Goal: Task Accomplishment & Management: Manage account settings

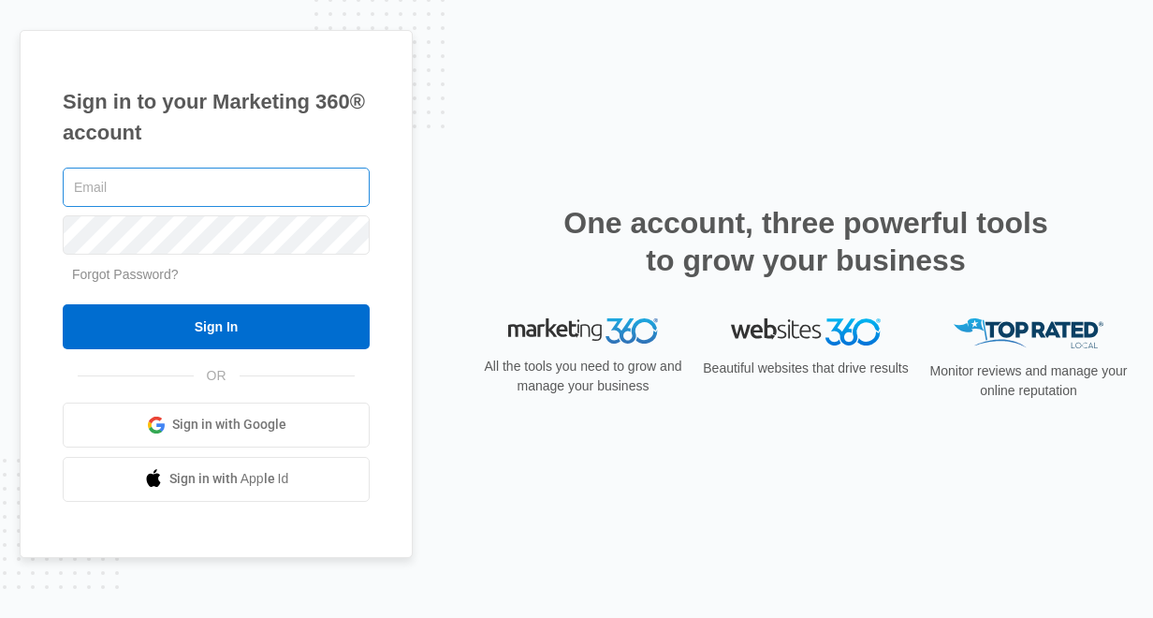
click at [289, 184] on input "text" at bounding box center [216, 187] width 307 height 39
type input "[EMAIL_ADDRESS][DOMAIN_NAME]"
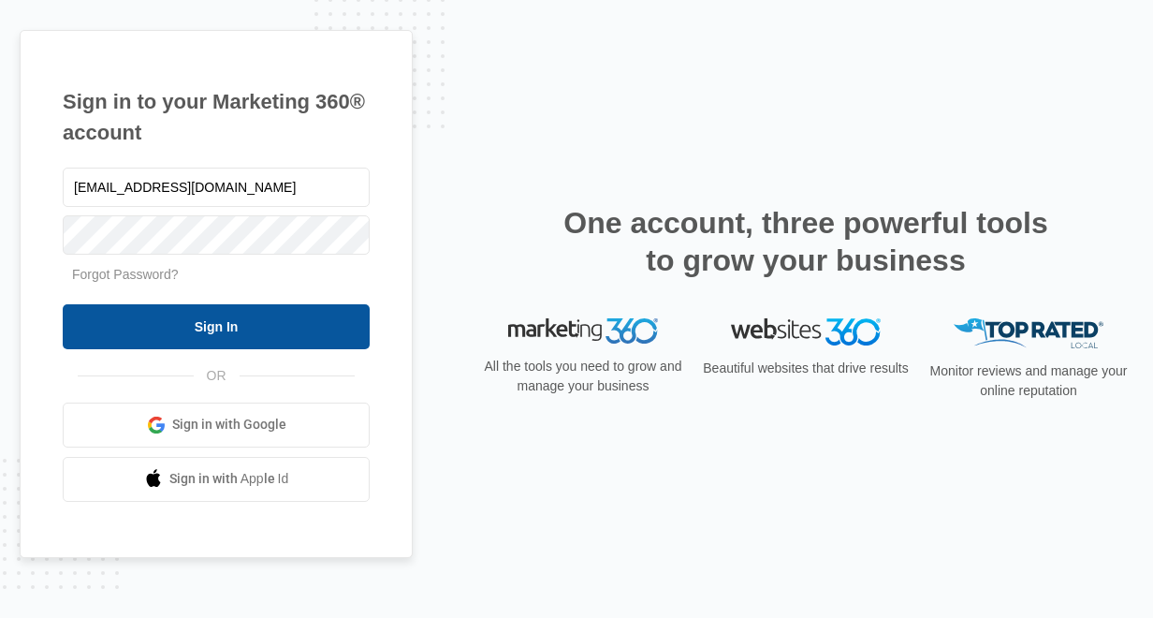
click at [220, 331] on input "Sign In" at bounding box center [216, 326] width 307 height 45
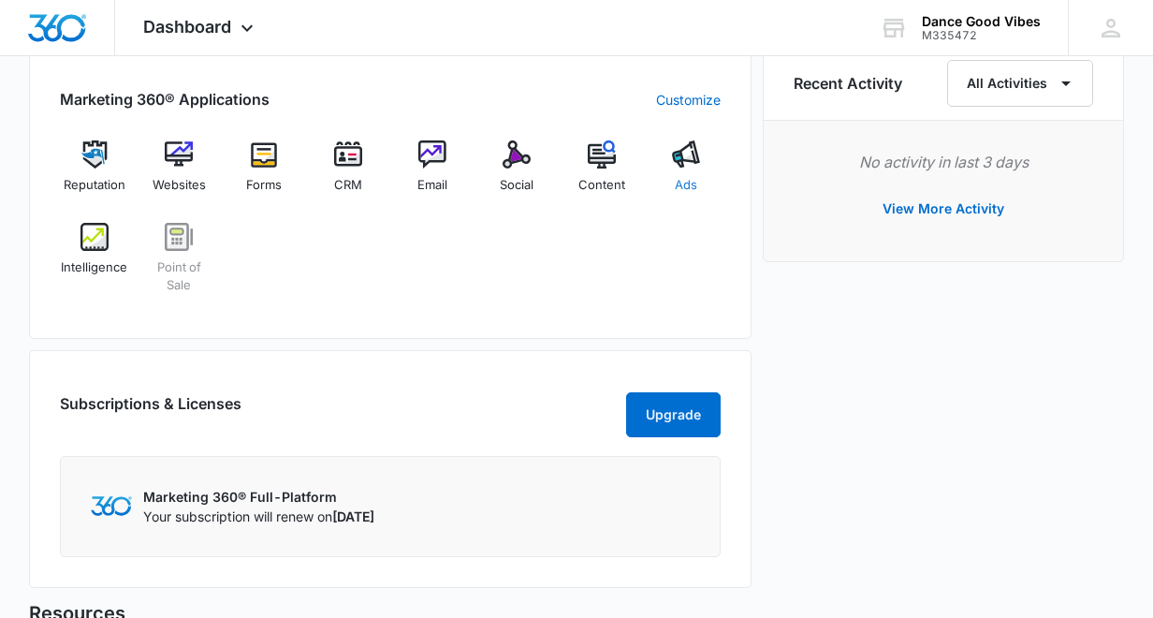
scroll to position [1178, 0]
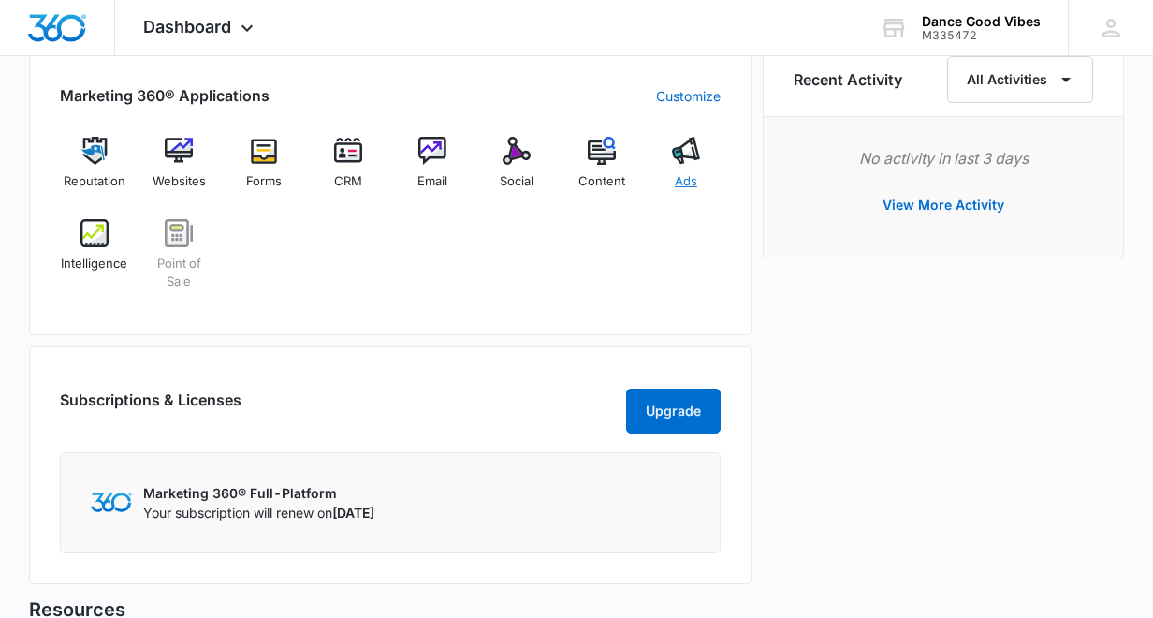
click at [690, 163] on img at bounding box center [686, 151] width 28 height 28
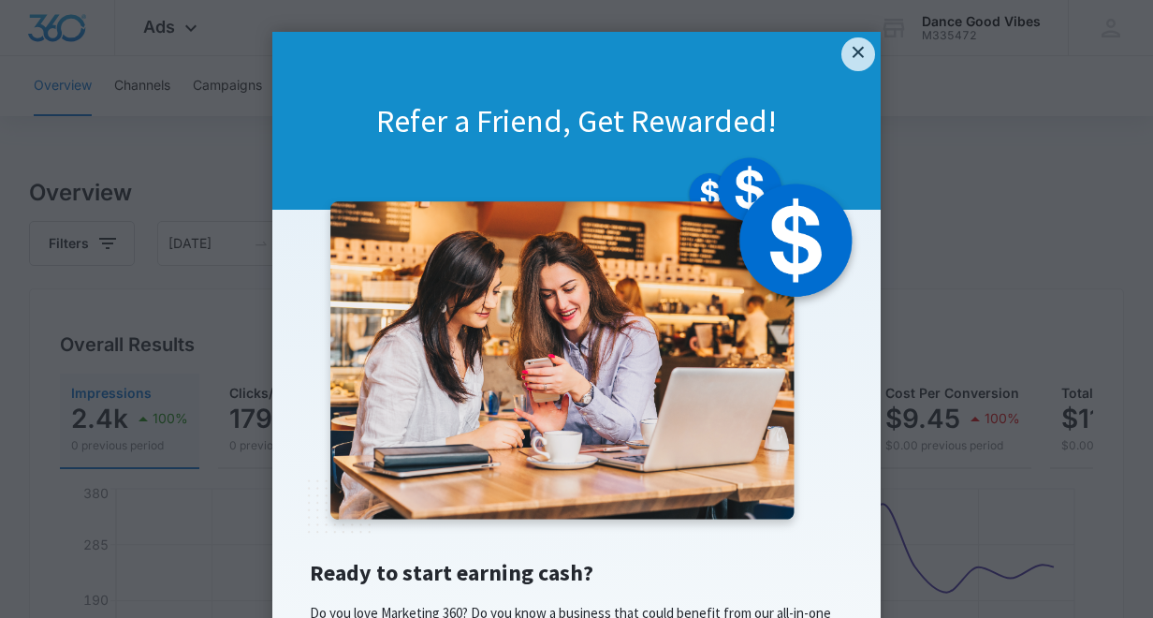
scroll to position [7, 0]
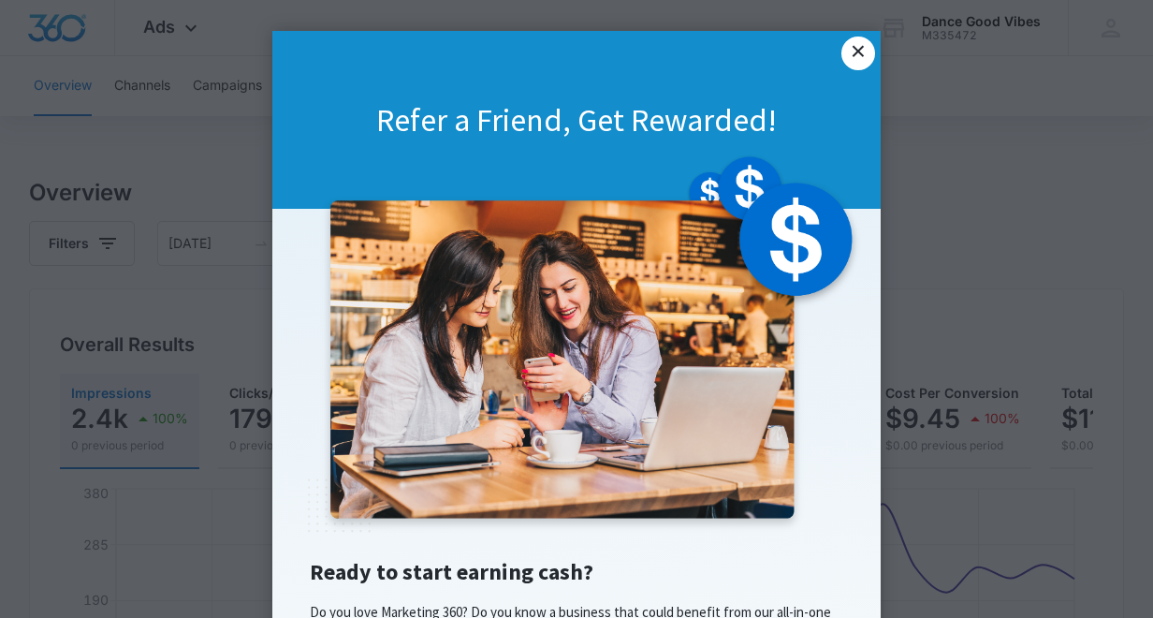
click at [859, 58] on link "×" at bounding box center [859, 54] width 34 height 34
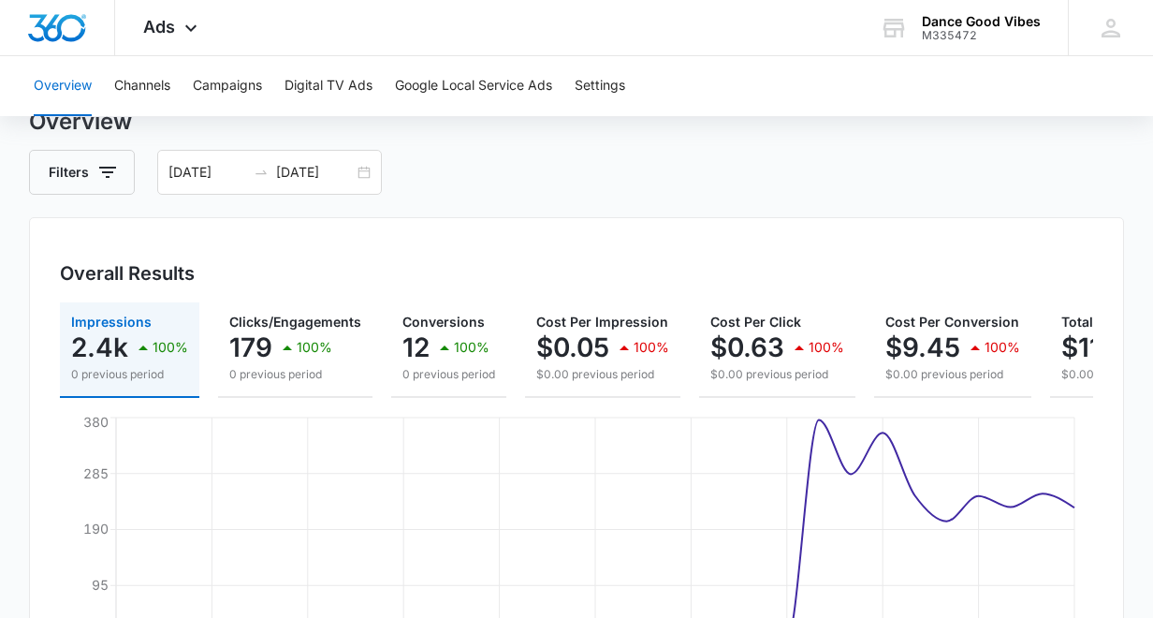
scroll to position [1, 0]
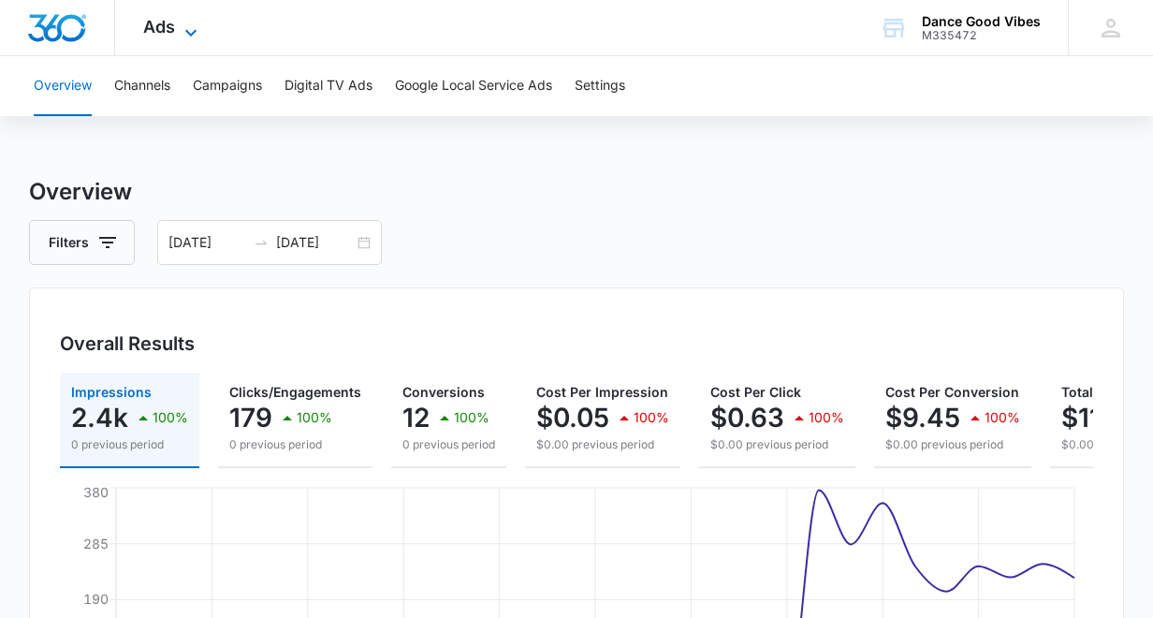
click at [192, 30] on icon at bounding box center [191, 33] width 22 height 22
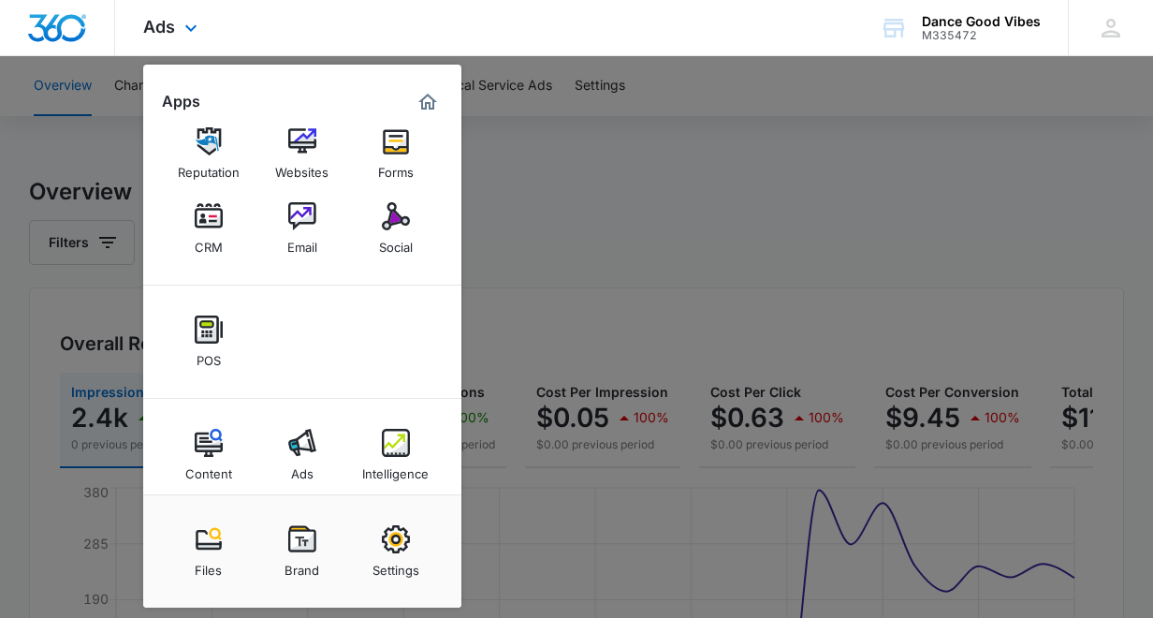
scroll to position [37, 0]
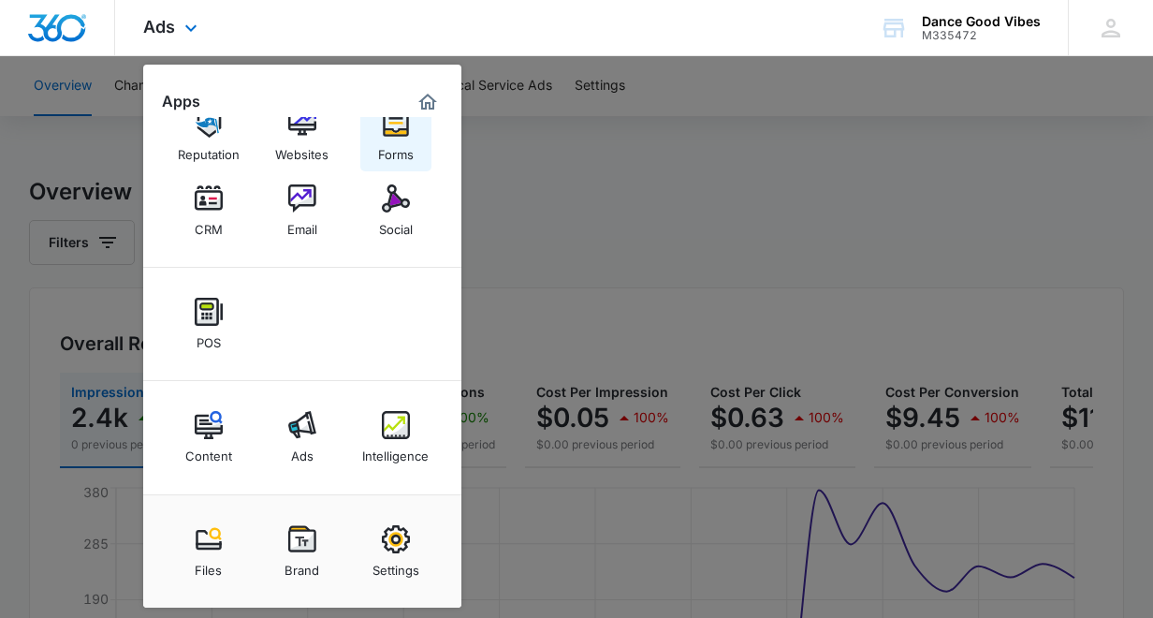
click at [403, 135] on img at bounding box center [396, 124] width 28 height 28
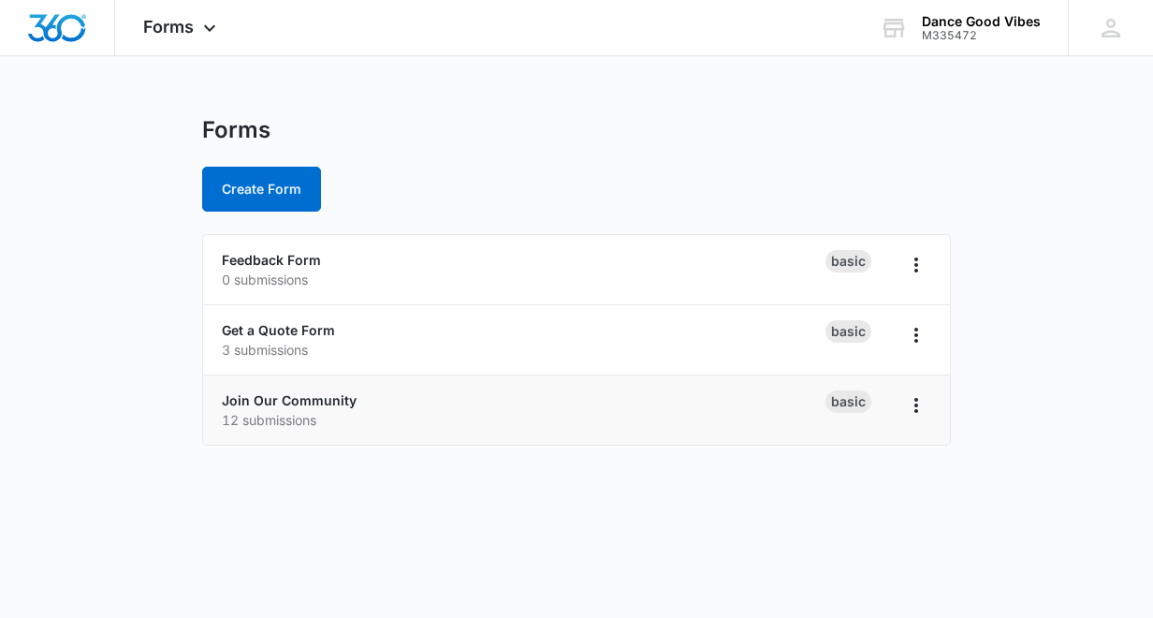
click at [439, 415] on p "12 submissions" at bounding box center [524, 420] width 604 height 20
click at [328, 399] on link "Join Our Community" at bounding box center [289, 400] width 135 height 16
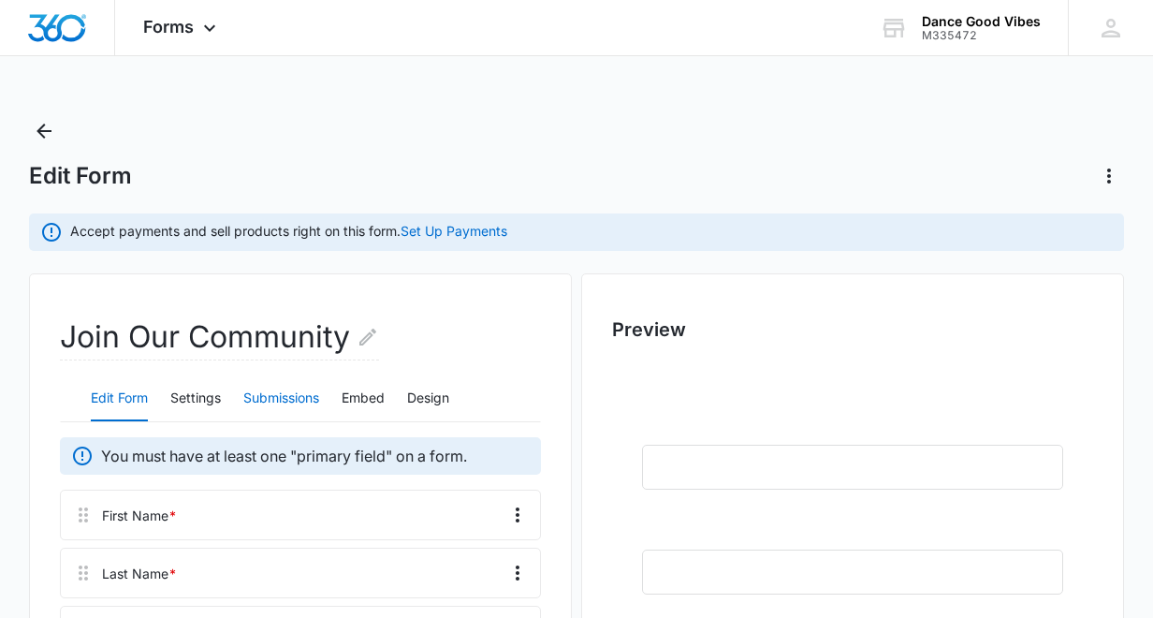
click at [274, 397] on button "Submissions" at bounding box center [281, 398] width 76 height 45
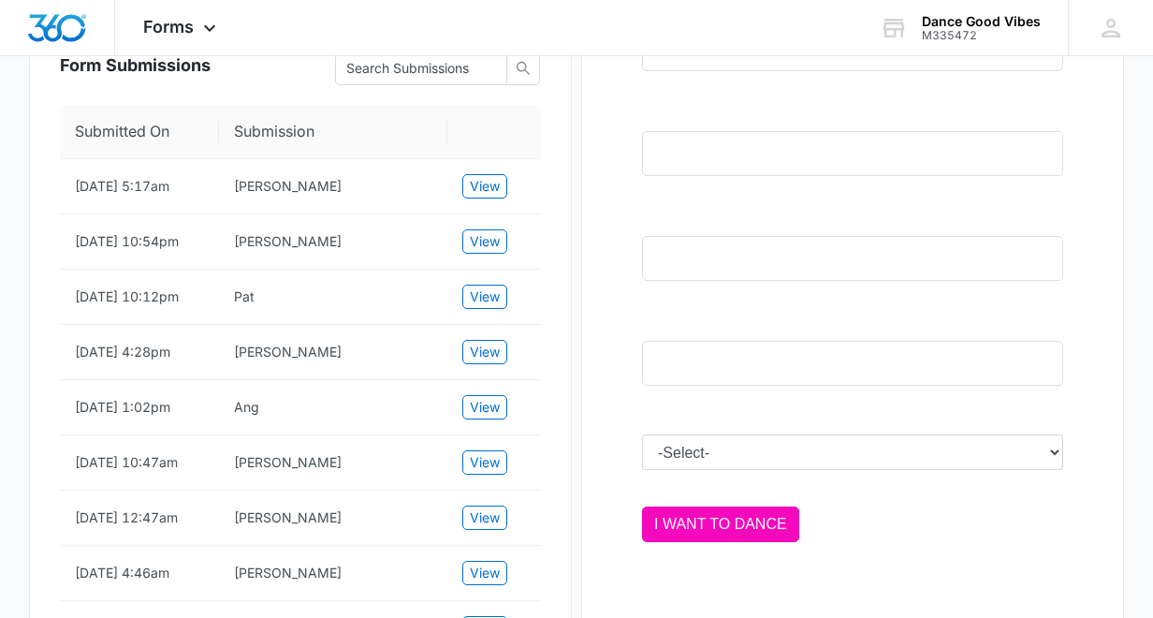
scroll to position [437, 0]
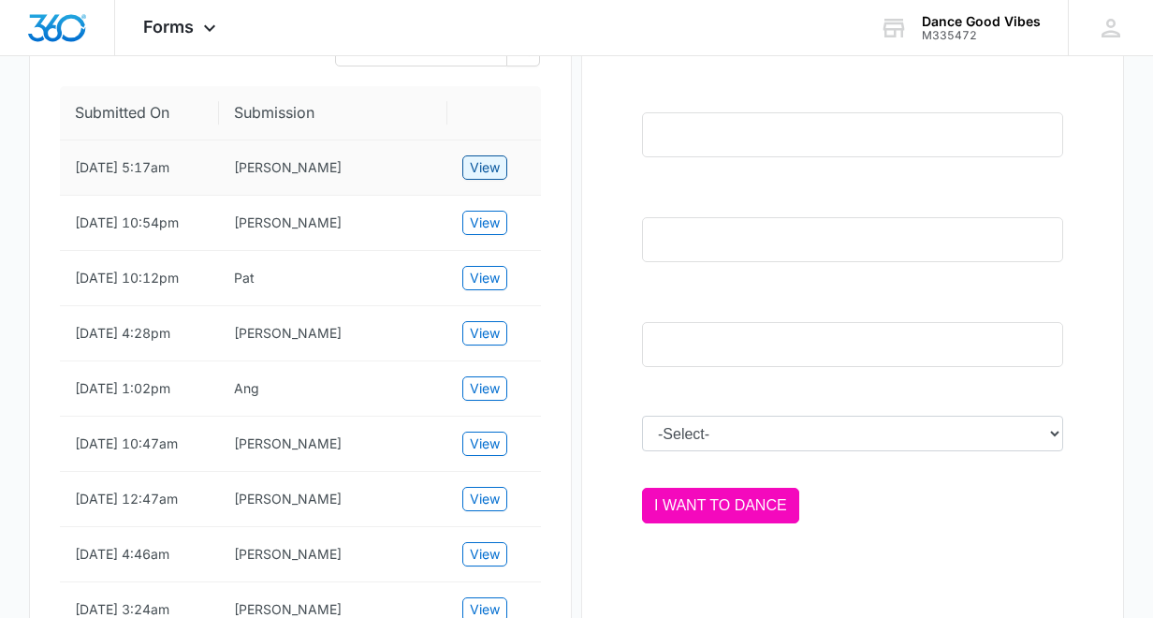
click at [501, 164] on button "View" at bounding box center [485, 167] width 45 height 24
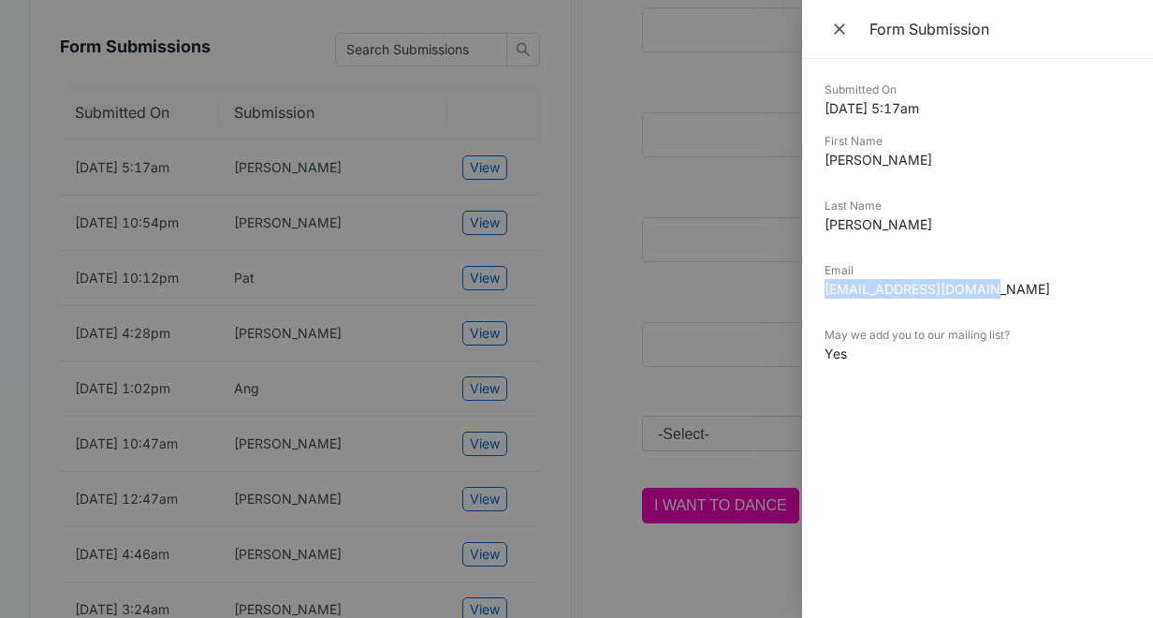
drag, startPoint x: 1003, startPoint y: 287, endPoint x: 822, endPoint y: 292, distance: 180.8
click at [822, 292] on div "Submitted On [DATE] 5:17am First Name [PERSON_NAME] Last Name [PERSON_NAME] Ema…" at bounding box center [977, 338] width 351 height 559
copy dd "[EMAIL_ADDRESS][DOMAIN_NAME]"
click at [844, 28] on icon "Close" at bounding box center [839, 29] width 19 height 19
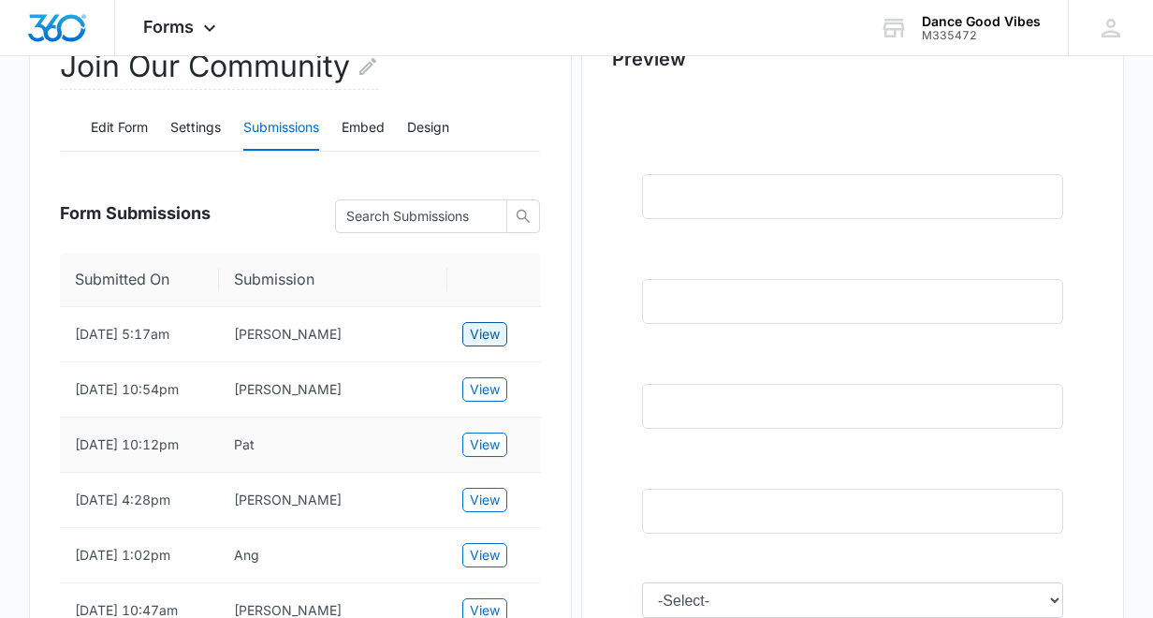
scroll to position [269, 0]
click at [484, 338] on span "View" at bounding box center [485, 336] width 30 height 21
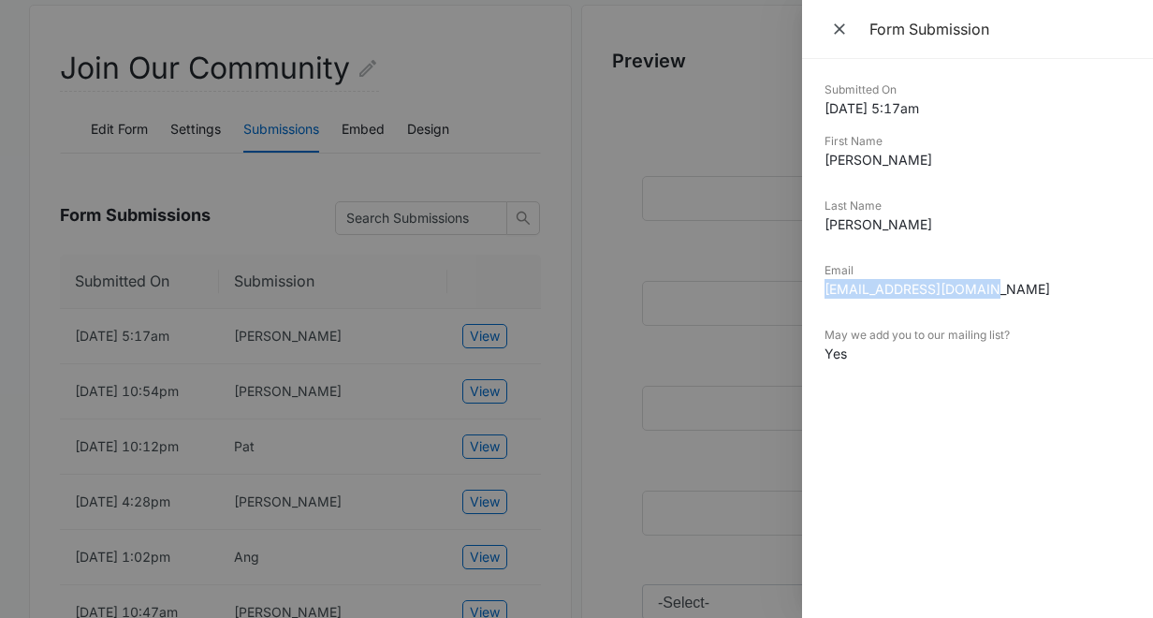
drag, startPoint x: 998, startPoint y: 289, endPoint x: 819, endPoint y: 293, distance: 178.9
click at [819, 293] on div "Submitted On [DATE] 5:17am First Name [PERSON_NAME] Last Name [PERSON_NAME] Ema…" at bounding box center [977, 338] width 351 height 559
copy dd "[EMAIL_ADDRESS][DOMAIN_NAME]"
click at [846, 29] on icon "Close" at bounding box center [839, 29] width 19 height 19
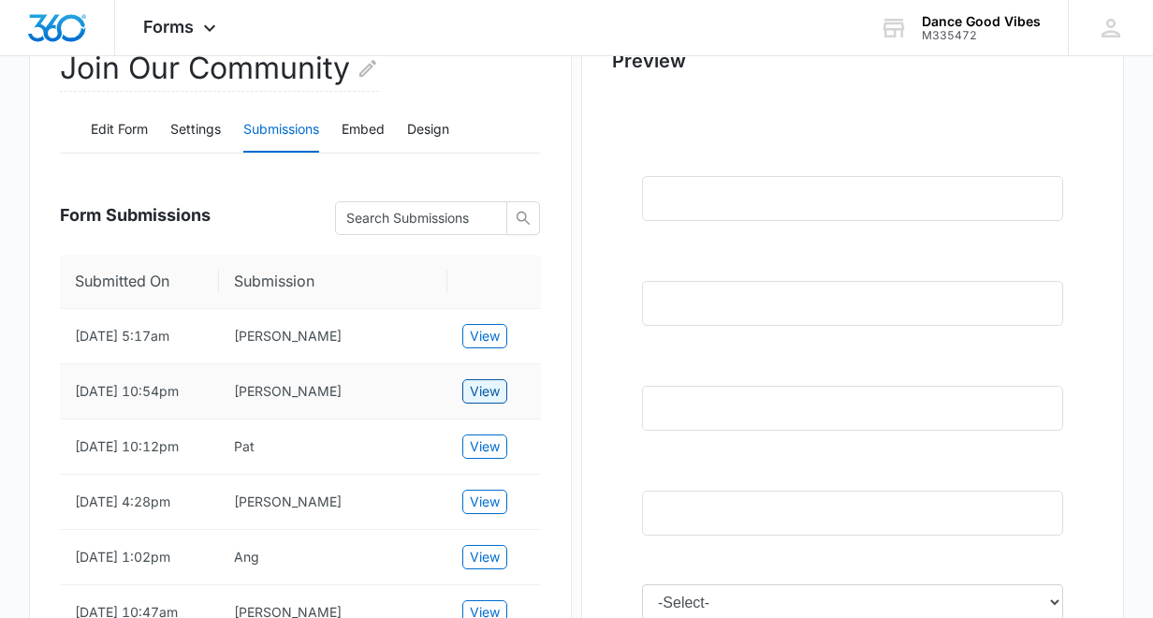
click at [494, 396] on span "View" at bounding box center [485, 391] width 30 height 21
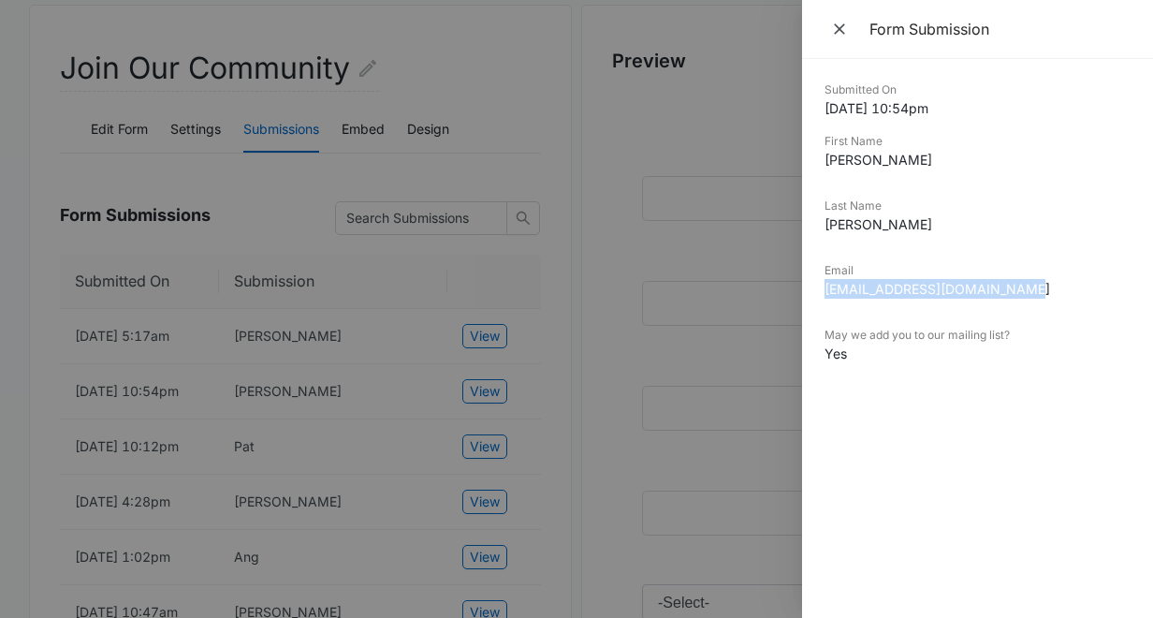
drag, startPoint x: 1032, startPoint y: 290, endPoint x: 825, endPoint y: 296, distance: 207.0
click at [825, 296] on dd "[EMAIL_ADDRESS][DOMAIN_NAME]" at bounding box center [978, 289] width 306 height 20
copy dd "[EMAIL_ADDRESS][DOMAIN_NAME]"
click at [702, 335] on div at bounding box center [576, 309] width 1153 height 618
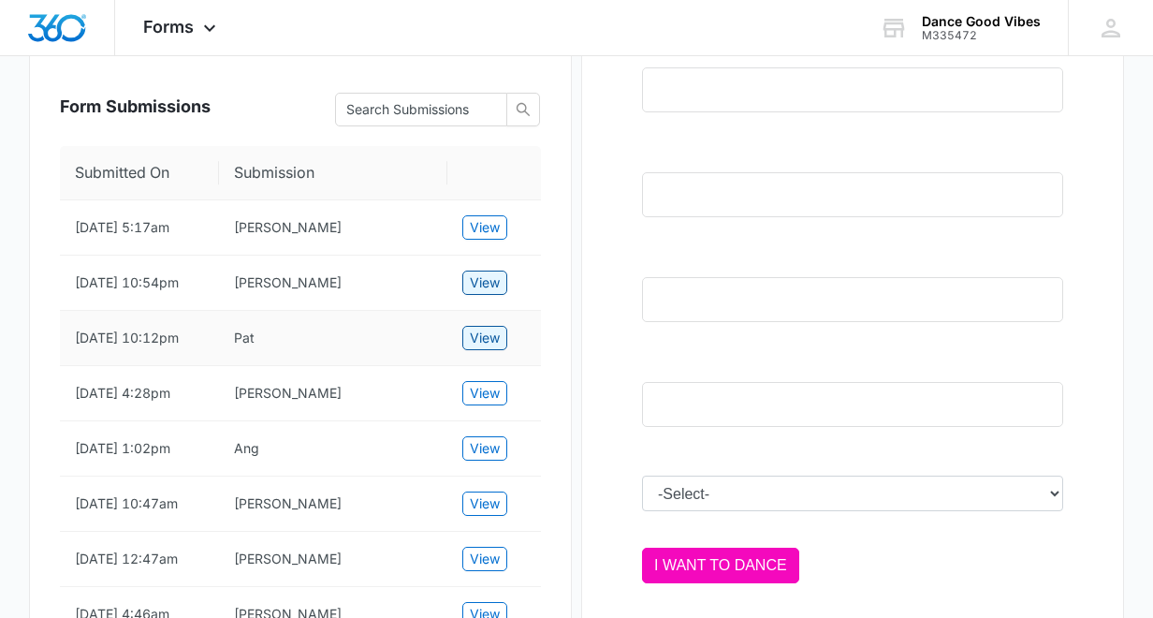
scroll to position [404, 0]
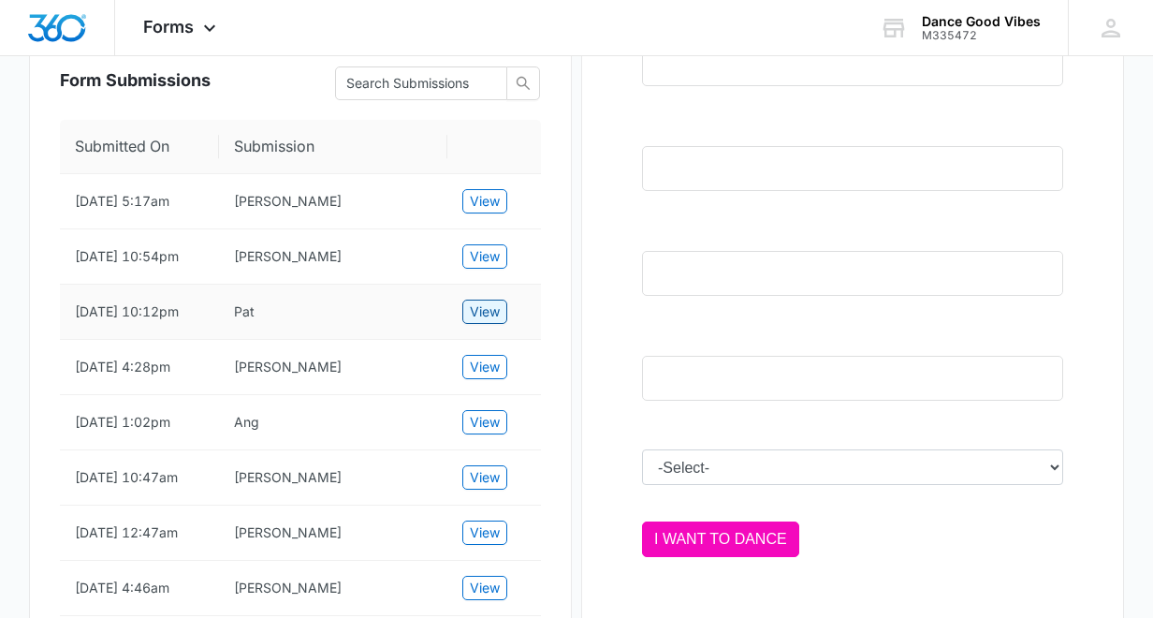
click at [483, 322] on span "View" at bounding box center [485, 311] width 30 height 21
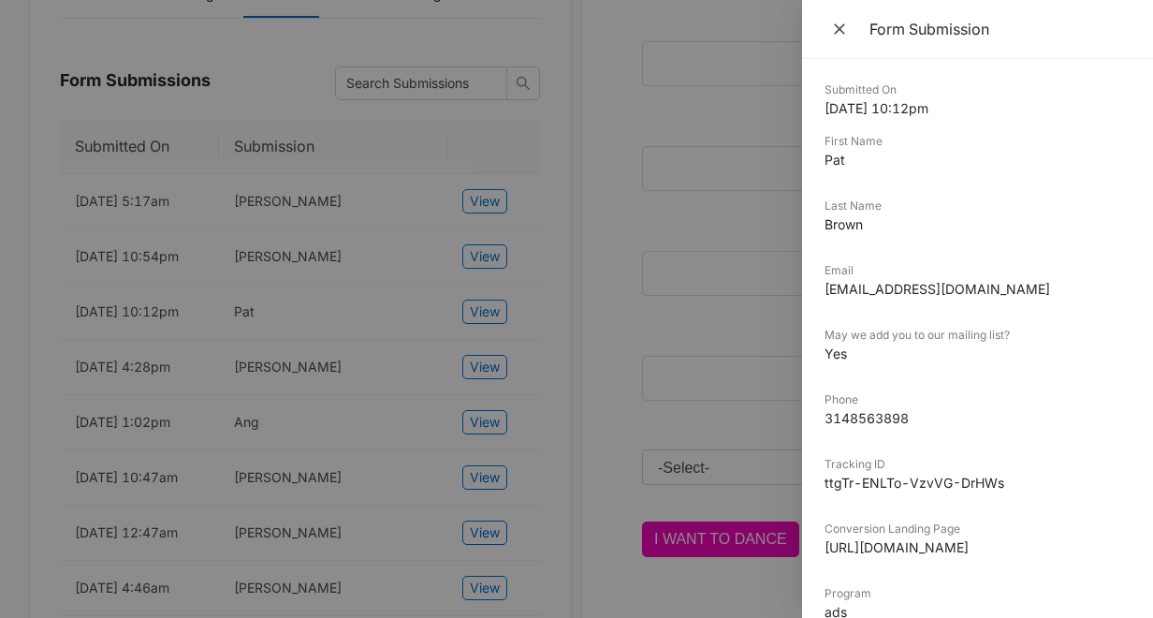
click at [994, 285] on dd "[EMAIL_ADDRESS][DOMAIN_NAME]" at bounding box center [978, 289] width 306 height 20
drag, startPoint x: 976, startPoint y: 290, endPoint x: 815, endPoint y: 300, distance: 160.4
click at [815, 300] on div "Submitted On [DATE] 10:12pm First Name [PERSON_NAME] Last Name Brown Email [EMA…" at bounding box center [977, 338] width 351 height 559
drag, startPoint x: 982, startPoint y: 288, endPoint x: 826, endPoint y: 293, distance: 156.4
click at [826, 293] on dd "[EMAIL_ADDRESS][DOMAIN_NAME]" at bounding box center [978, 289] width 306 height 20
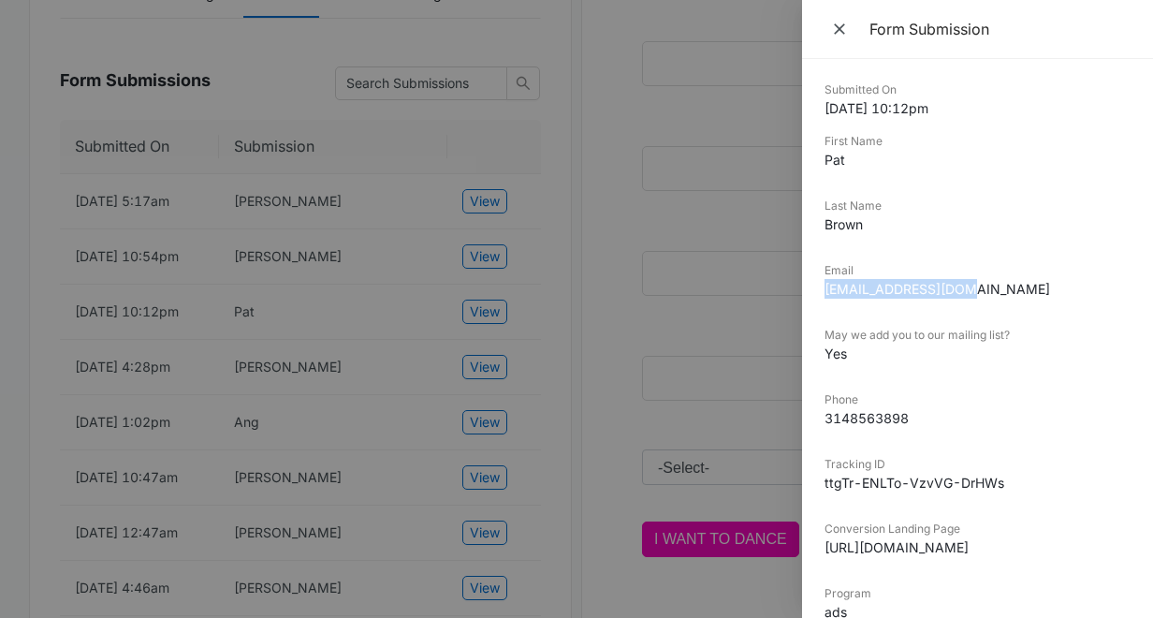
copy dd "[EMAIL_ADDRESS][DOMAIN_NAME]"
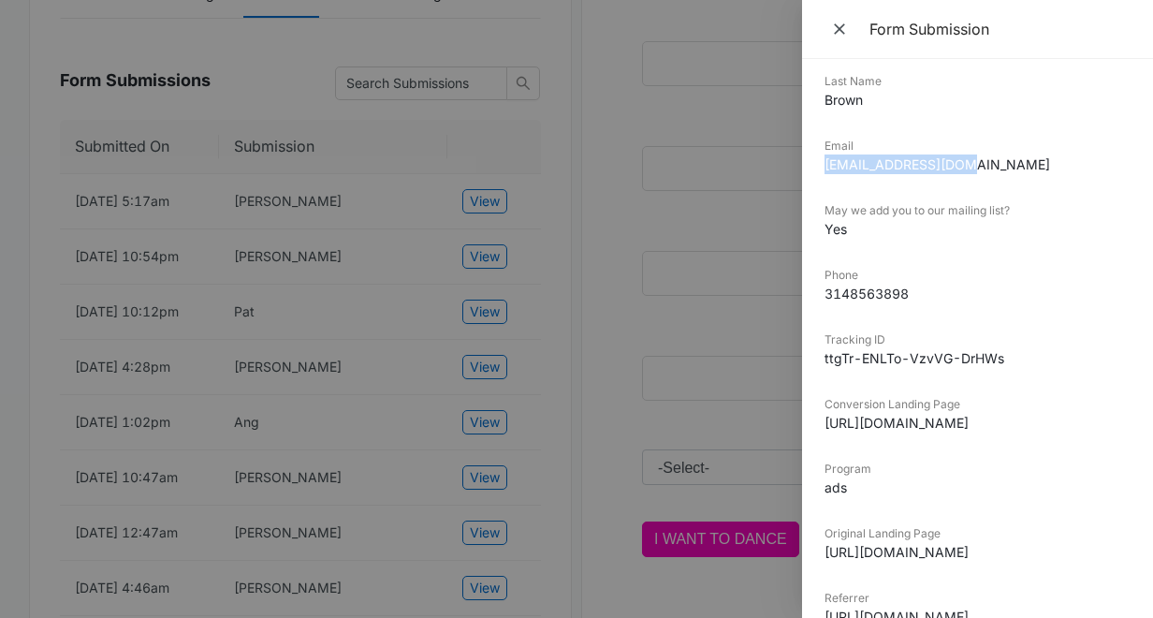
scroll to position [161, 0]
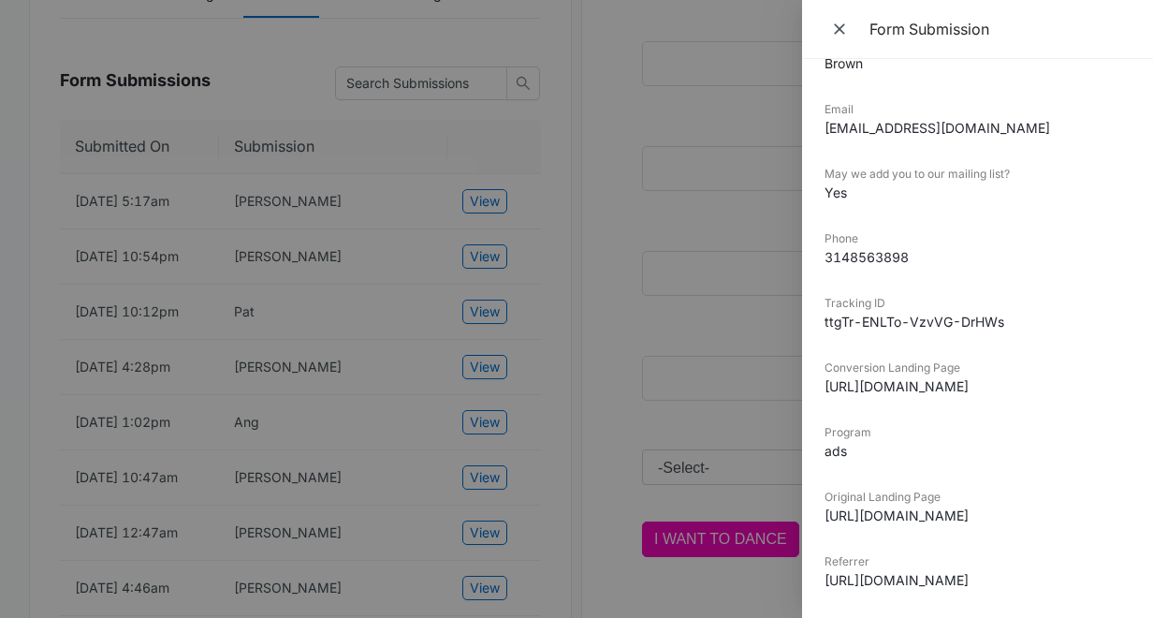
click at [708, 250] on div at bounding box center [576, 309] width 1153 height 618
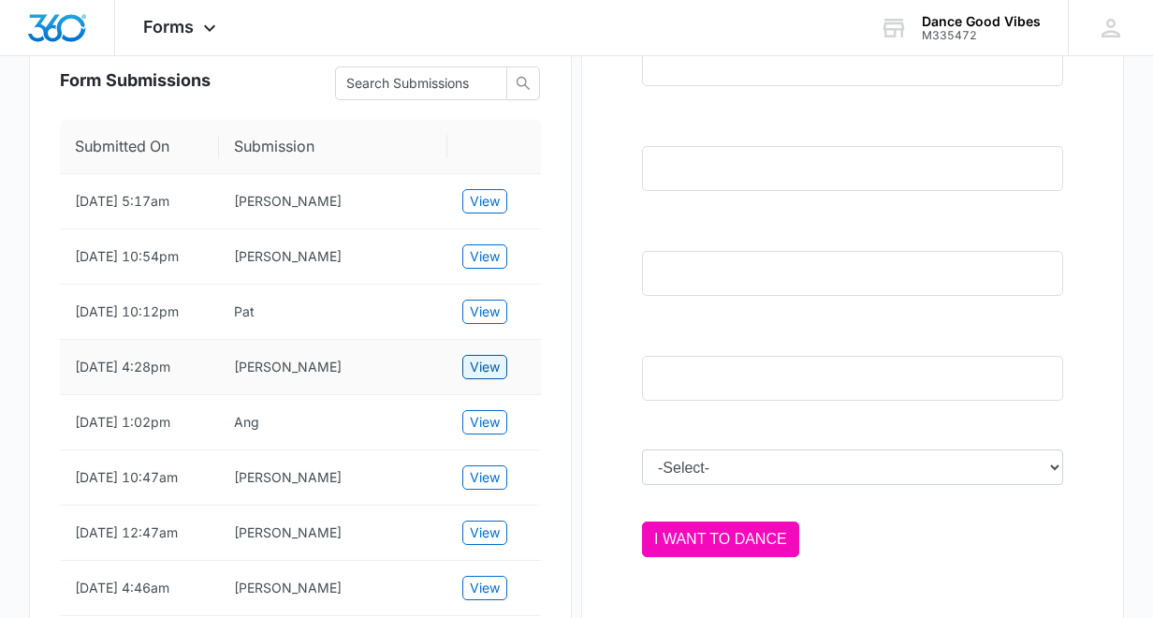
click at [484, 377] on span "View" at bounding box center [485, 367] width 30 height 21
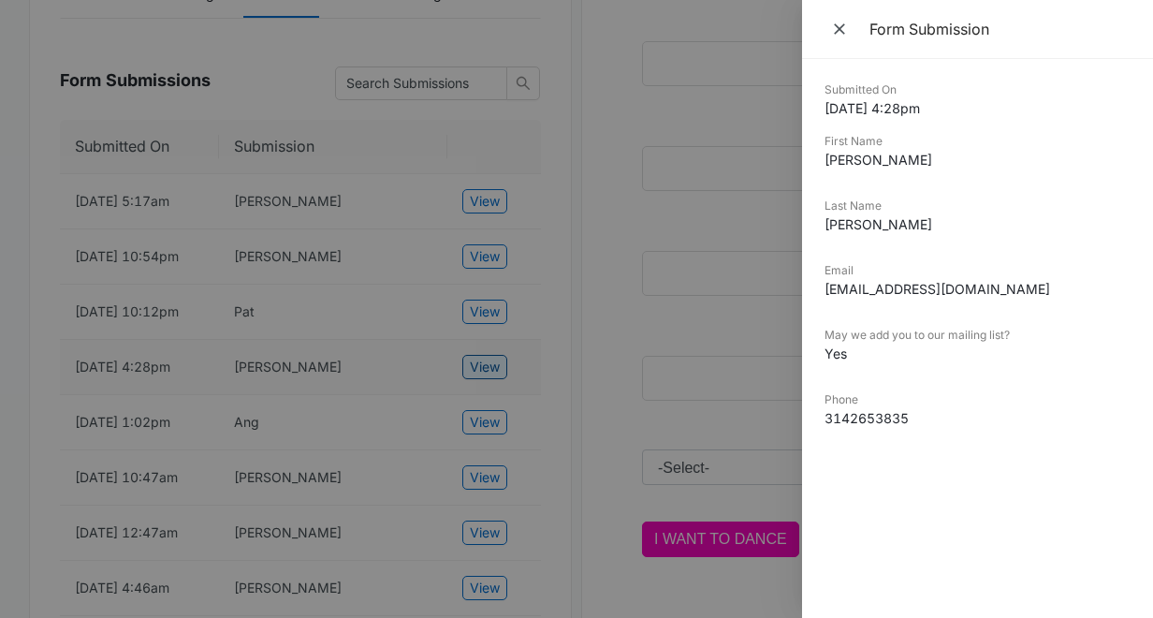
scroll to position [0, 0]
drag, startPoint x: 960, startPoint y: 107, endPoint x: 812, endPoint y: 110, distance: 148.0
click at [812, 110] on div "Submitted On [DATE] 4:28pm First Name [PERSON_NAME] Last Name [PERSON_NAME] Ema…" at bounding box center [977, 338] width 351 height 559
drag, startPoint x: 998, startPoint y: 284, endPoint x: 809, endPoint y: 292, distance: 189.3
click at [809, 292] on div "Submitted On [DATE] 4:28pm First Name [PERSON_NAME] Last Name [PERSON_NAME] Ema…" at bounding box center [977, 338] width 351 height 559
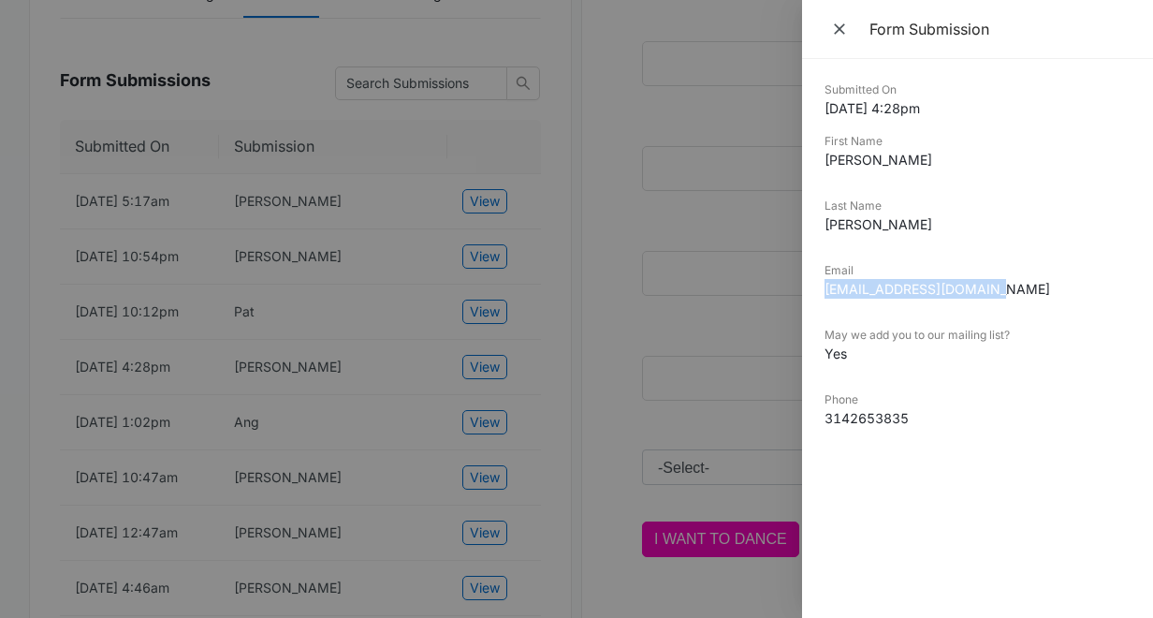
copy dd "[EMAIL_ADDRESS][DOMAIN_NAME]"
click at [423, 445] on div at bounding box center [576, 309] width 1153 height 618
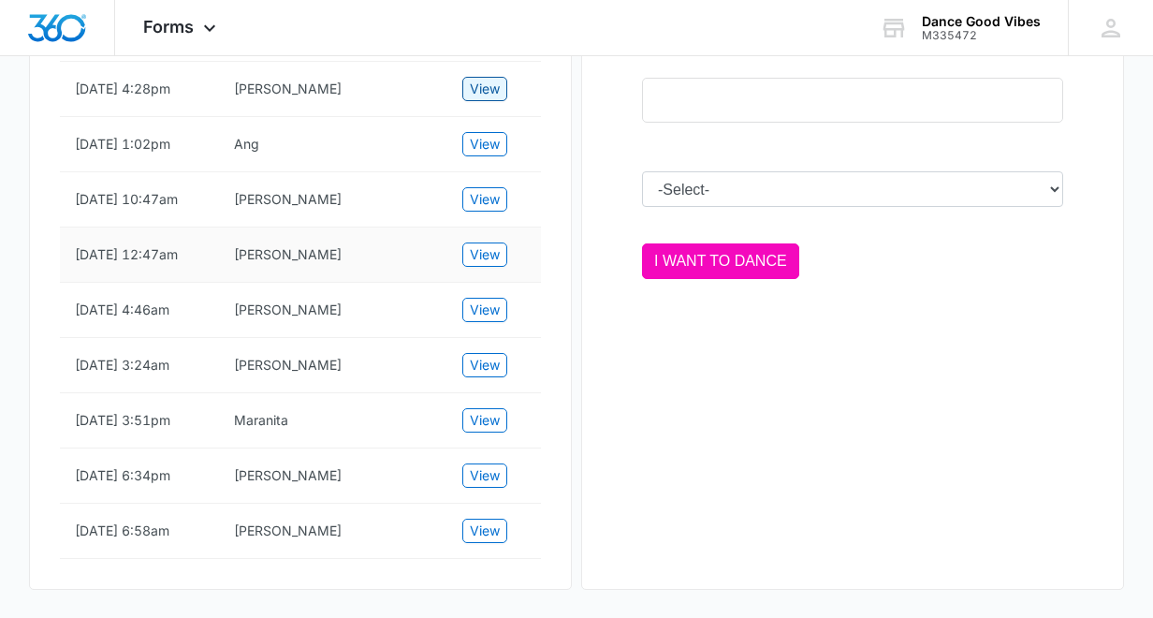
scroll to position [685, 0]
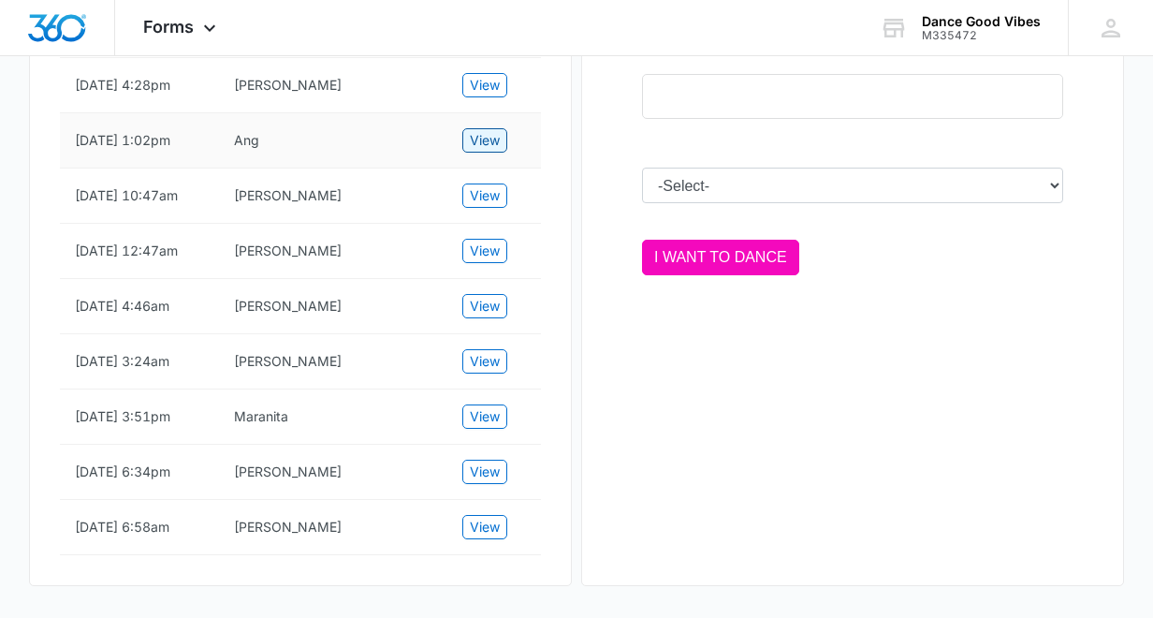
click at [490, 151] on span "View" at bounding box center [485, 140] width 30 height 21
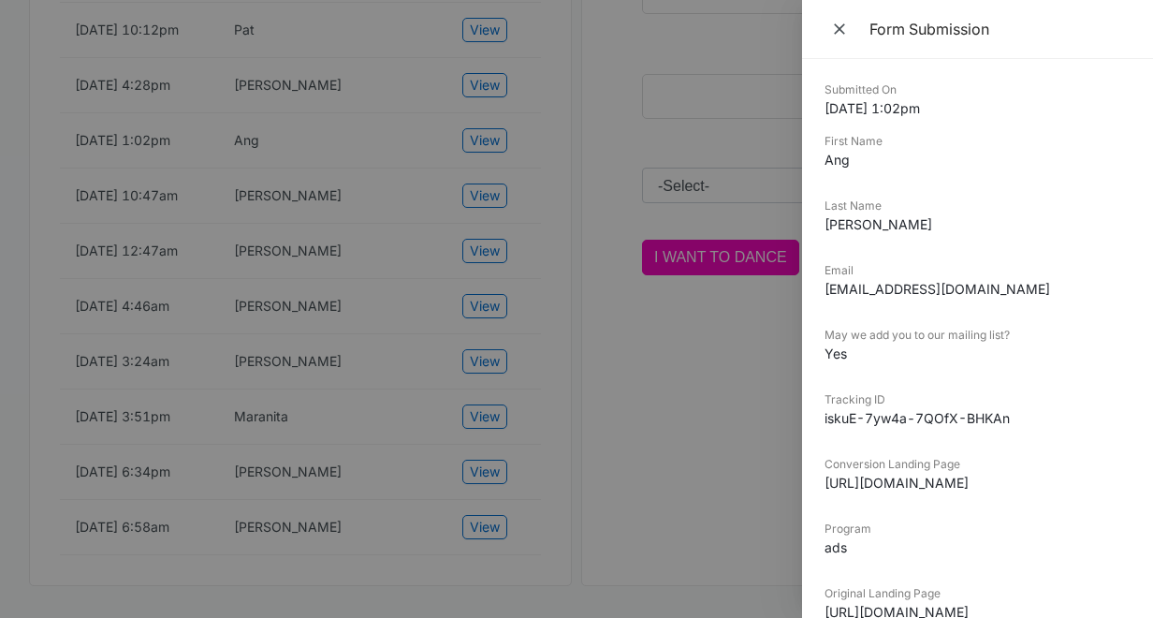
drag, startPoint x: 991, startPoint y: 289, endPoint x: 823, endPoint y: 297, distance: 168.7
click at [823, 297] on div "Submitted On [DATE] 1:02pm First Name Ang Last Name [PERSON_NAME] Email [EMAIL_…" at bounding box center [977, 338] width 351 height 559
copy dd "[EMAIL_ADDRESS][DOMAIN_NAME]"
click at [846, 30] on icon "Close" at bounding box center [839, 29] width 19 height 19
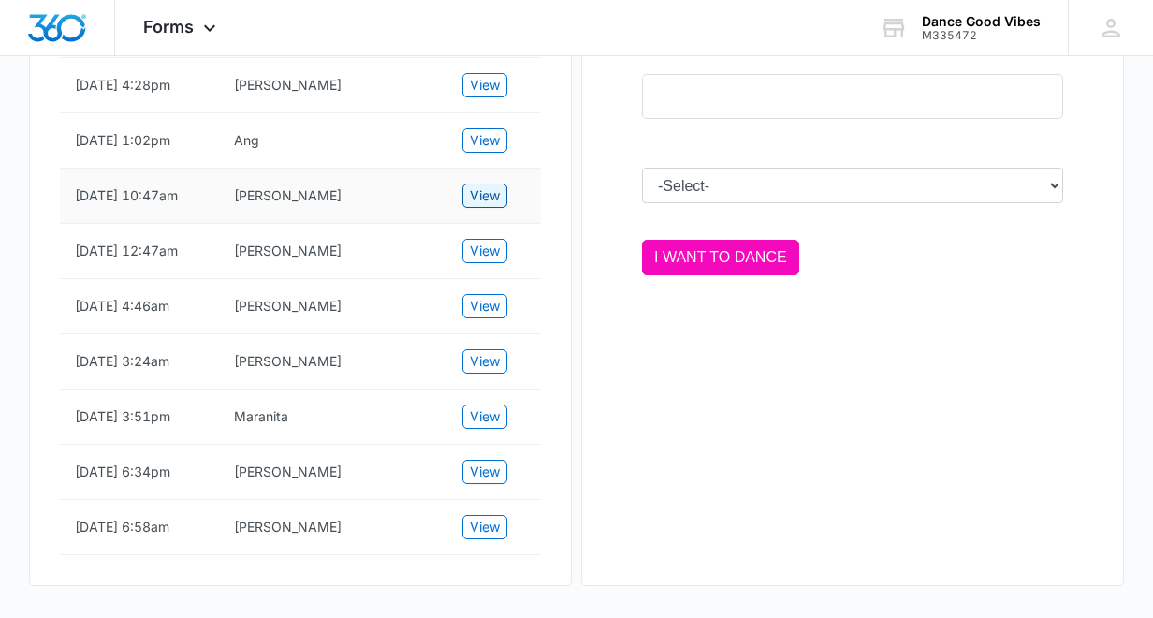
click at [496, 206] on span "View" at bounding box center [485, 195] width 30 height 21
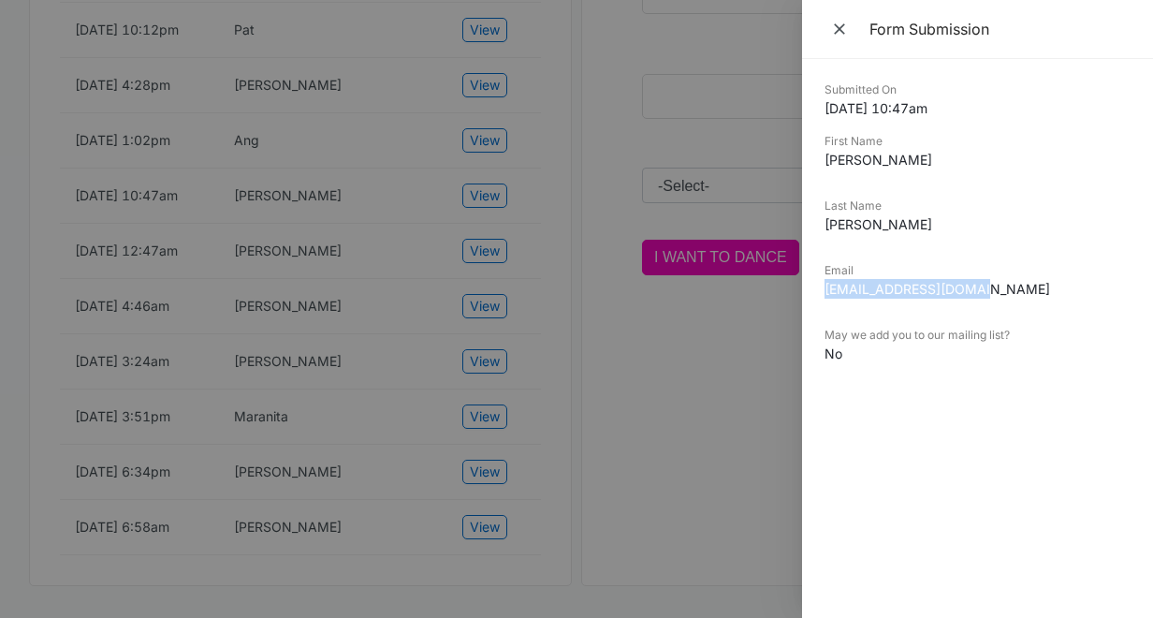
drag, startPoint x: 992, startPoint y: 289, endPoint x: 822, endPoint y: 295, distance: 170.5
click at [822, 295] on div "Submitted On [DATE] 10:47am First Name [PERSON_NAME] Last Name [PERSON_NAME] Em…" at bounding box center [977, 338] width 351 height 559
copy dd "[EMAIL_ADDRESS][DOMAIN_NAME]"
click at [840, 31] on icon "Close" at bounding box center [839, 29] width 19 height 19
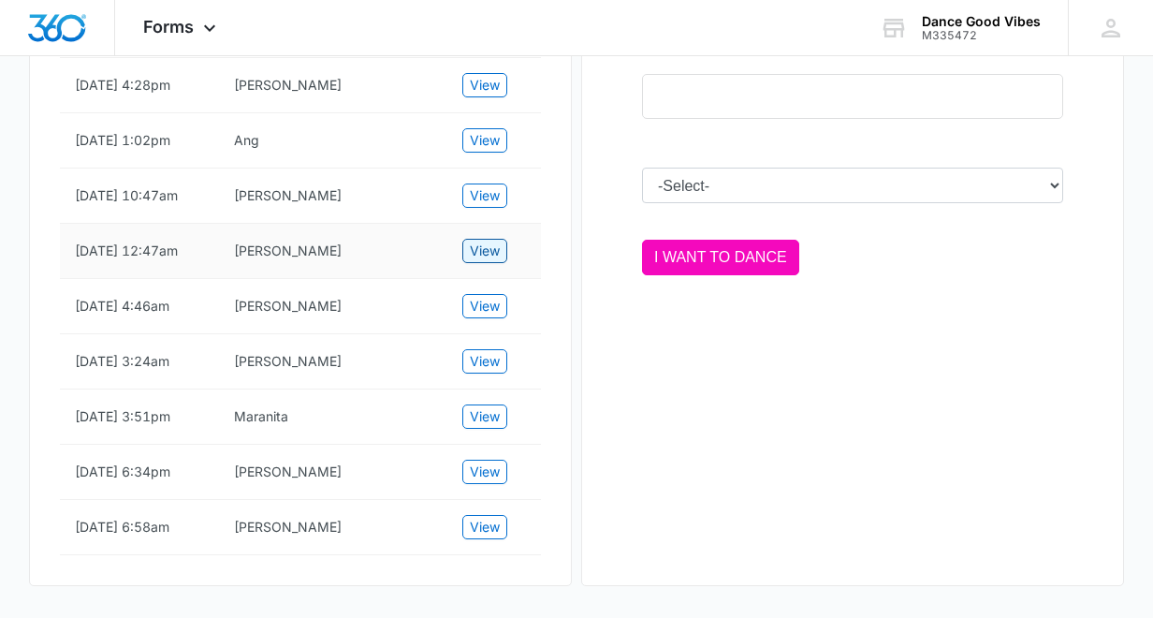
click at [478, 261] on span "View" at bounding box center [485, 251] width 30 height 21
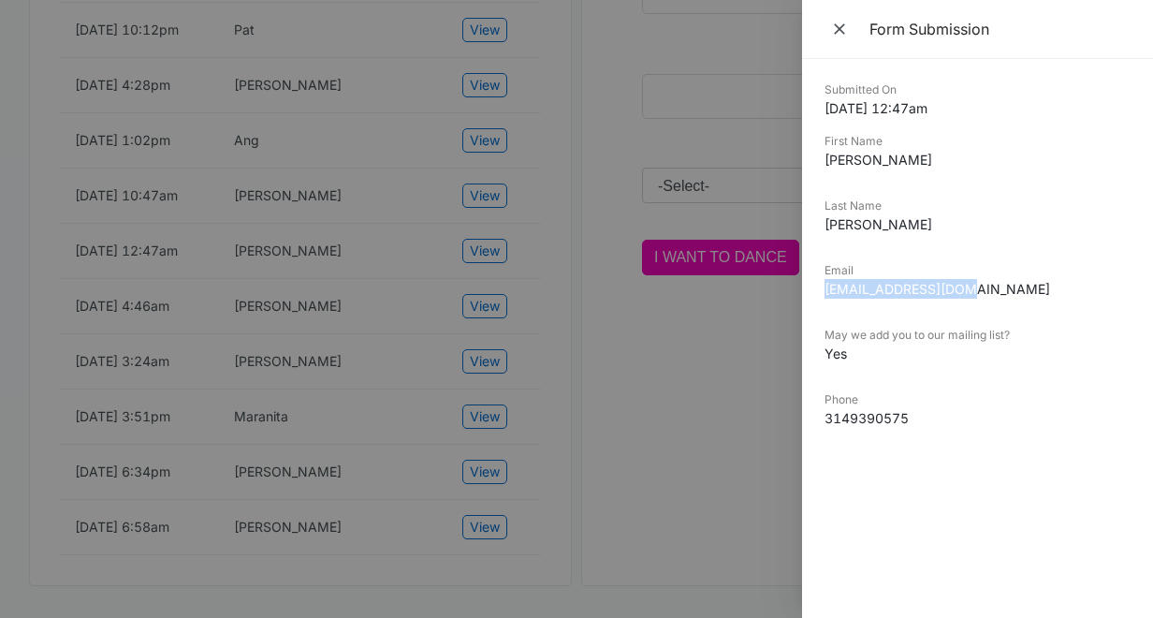
drag, startPoint x: 976, startPoint y: 286, endPoint x: 822, endPoint y: 287, distance: 154.5
click at [822, 287] on div "Submitted On [DATE] 12:47am First Name [PERSON_NAME] Last Name [PERSON_NAME] Em…" at bounding box center [977, 338] width 351 height 559
copy dd "[EMAIL_ADDRESS][DOMAIN_NAME]"
click at [360, 326] on div at bounding box center [576, 309] width 1153 height 618
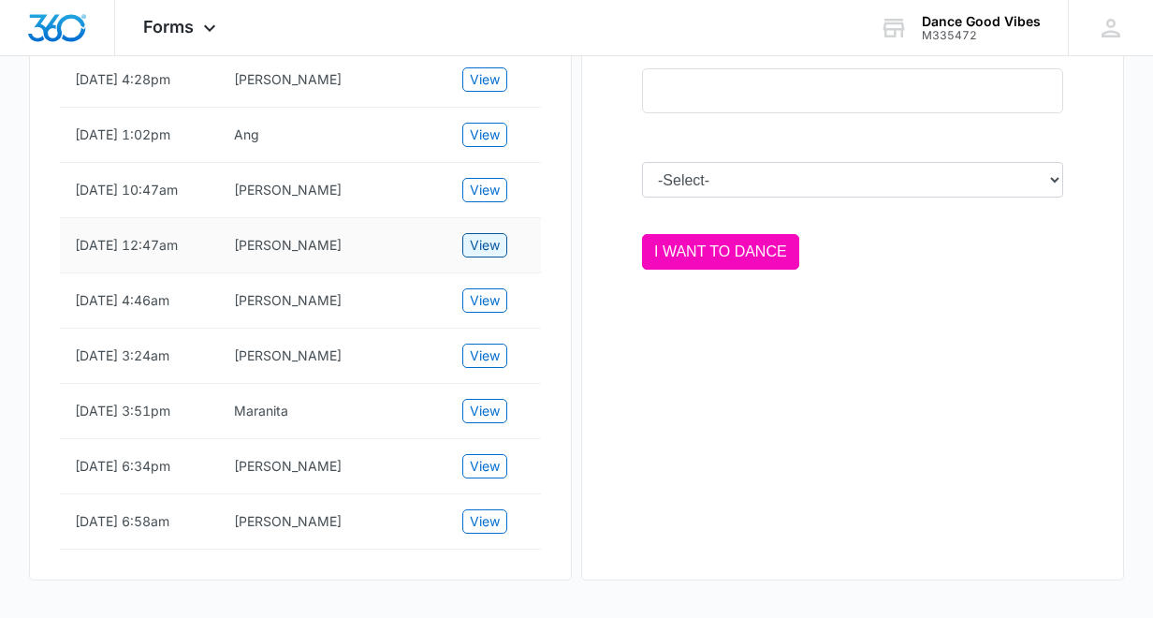
scroll to position [826, 0]
click at [497, 290] on span "View" at bounding box center [485, 300] width 30 height 21
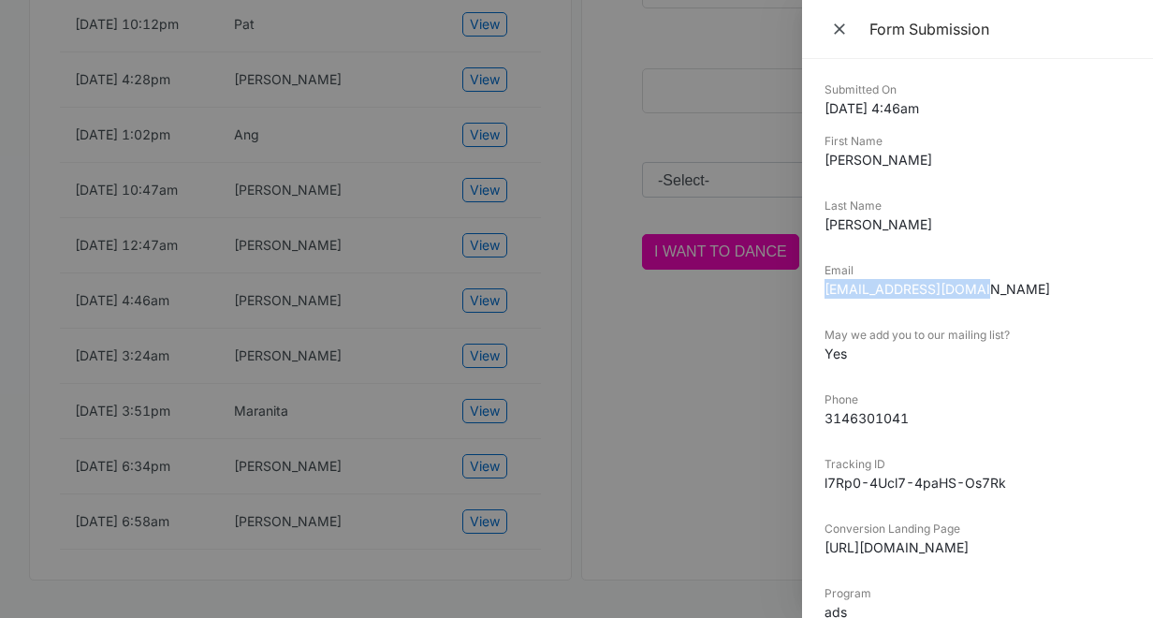
drag, startPoint x: 998, startPoint y: 288, endPoint x: 825, endPoint y: 292, distance: 173.2
click at [825, 292] on dd "[EMAIL_ADDRESS][DOMAIN_NAME]" at bounding box center [978, 289] width 306 height 20
copy dd "[EMAIL_ADDRESS][DOMAIN_NAME]"
click at [490, 294] on div at bounding box center [576, 309] width 1153 height 618
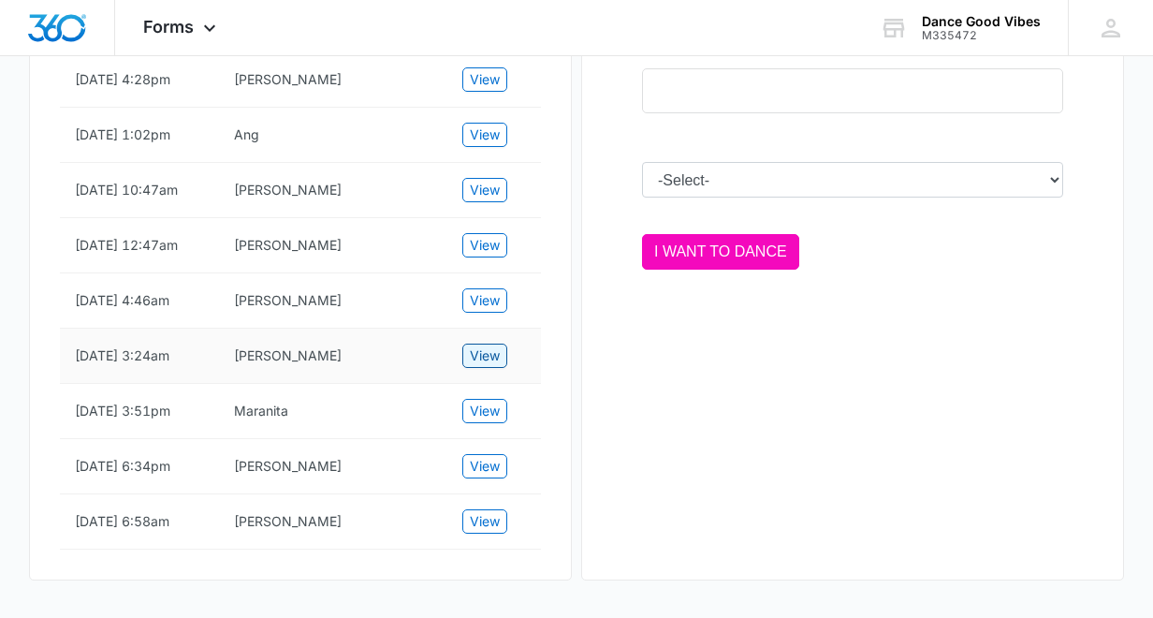
click at [492, 345] on span "View" at bounding box center [485, 355] width 30 height 21
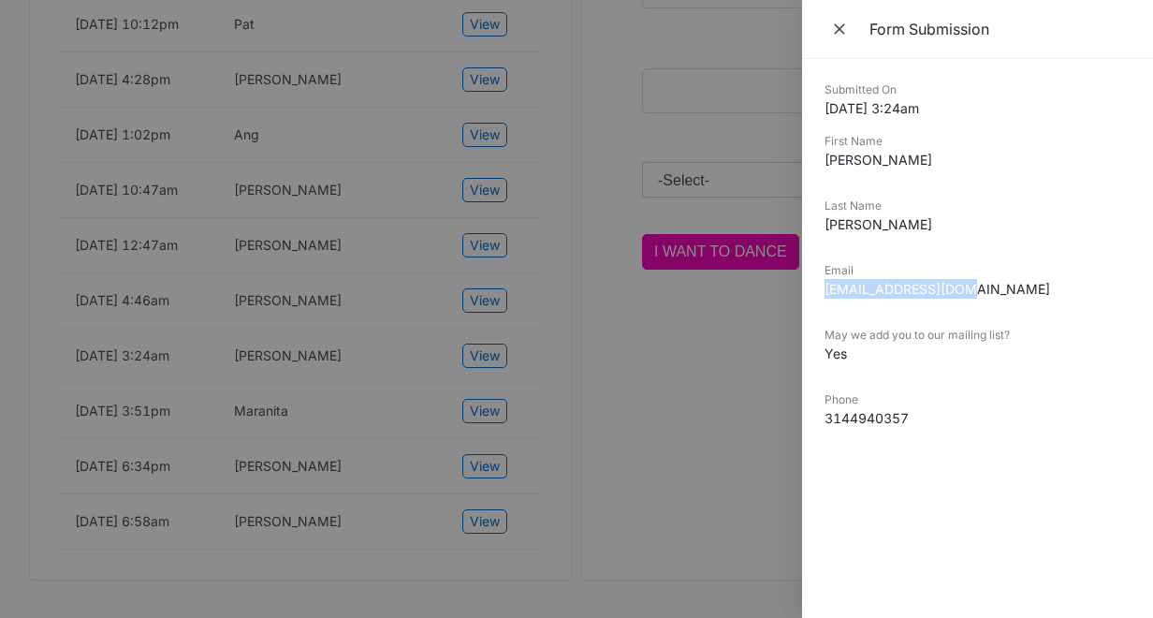
drag, startPoint x: 977, startPoint y: 286, endPoint x: 823, endPoint y: 292, distance: 154.6
click at [823, 292] on div "Submitted On [DATE] 3:24am First Name [PERSON_NAME] Last Name [PERSON_NAME] Ema…" at bounding box center [977, 338] width 351 height 559
copy dd "[EMAIL_ADDRESS][DOMAIN_NAME]"
click at [835, 34] on icon "Close" at bounding box center [839, 29] width 19 height 19
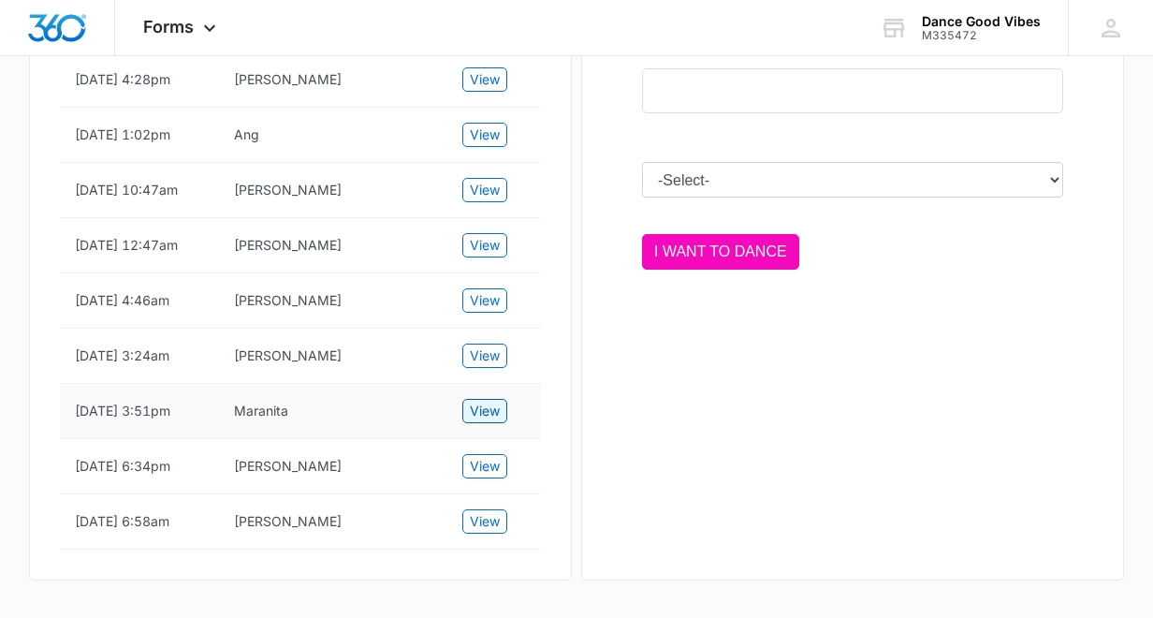
click at [492, 401] on span "View" at bounding box center [485, 411] width 30 height 21
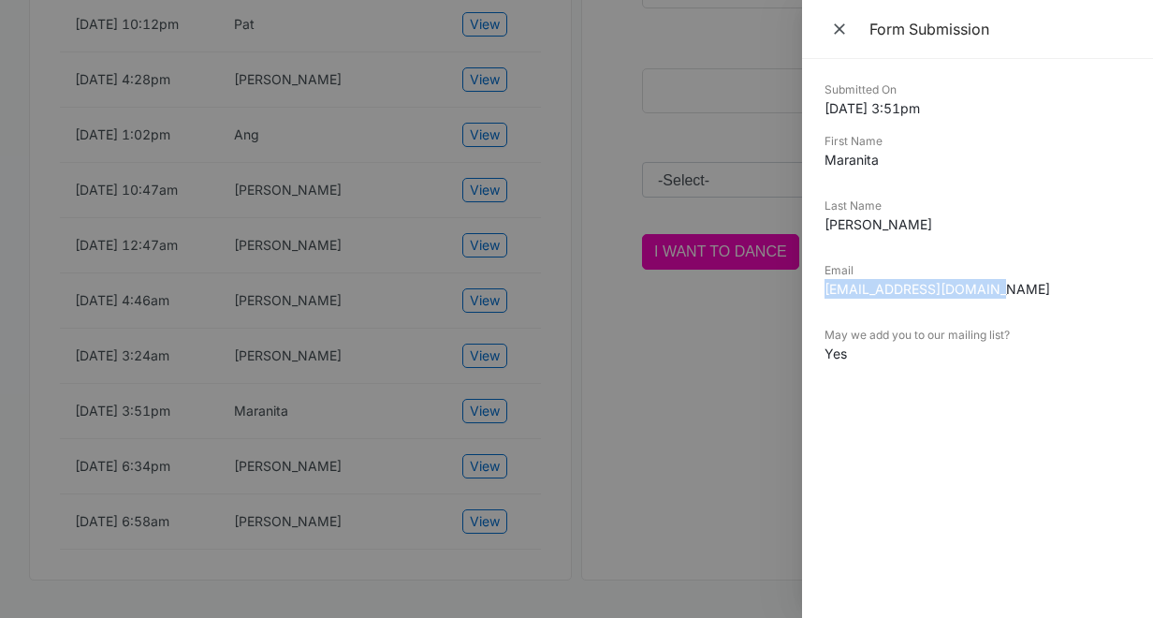
drag, startPoint x: 996, startPoint y: 290, endPoint x: 829, endPoint y: 298, distance: 167.8
click at [829, 298] on dd "[EMAIL_ADDRESS][DOMAIN_NAME]" at bounding box center [978, 289] width 306 height 20
click at [345, 482] on div at bounding box center [576, 309] width 1153 height 618
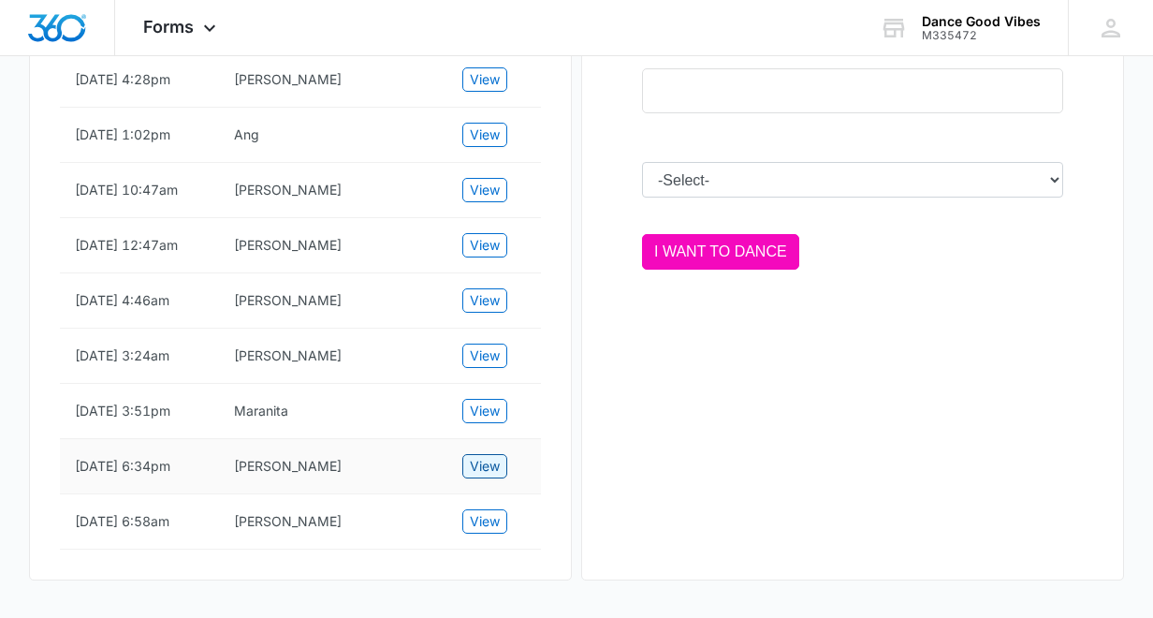
click at [480, 461] on span "View" at bounding box center [485, 466] width 30 height 21
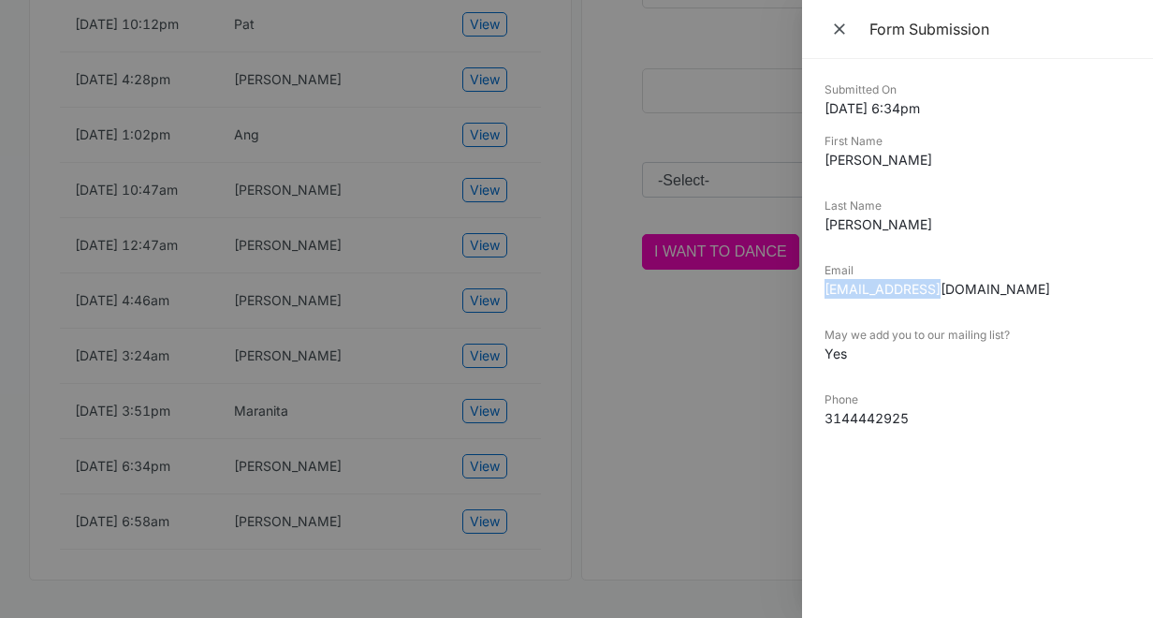
drag, startPoint x: 929, startPoint y: 289, endPoint x: 825, endPoint y: 288, distance: 103.9
click at [825, 288] on dd "[EMAIL_ADDRESS][DOMAIN_NAME]" at bounding box center [978, 289] width 306 height 20
click at [591, 453] on div at bounding box center [576, 309] width 1153 height 618
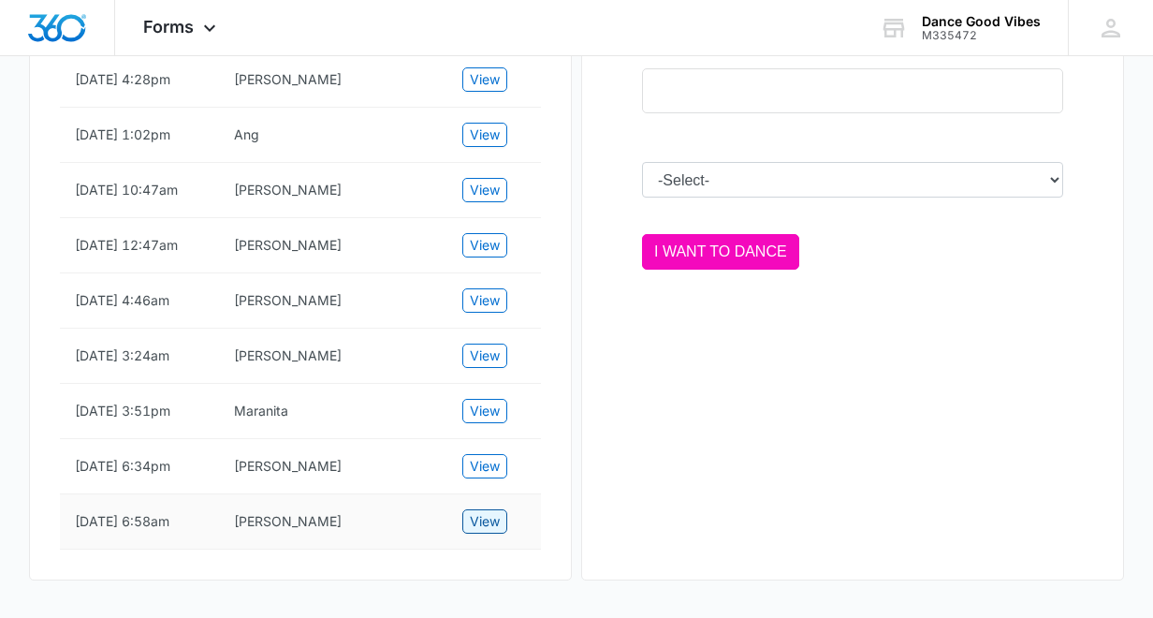
click at [485, 519] on span "View" at bounding box center [485, 521] width 30 height 21
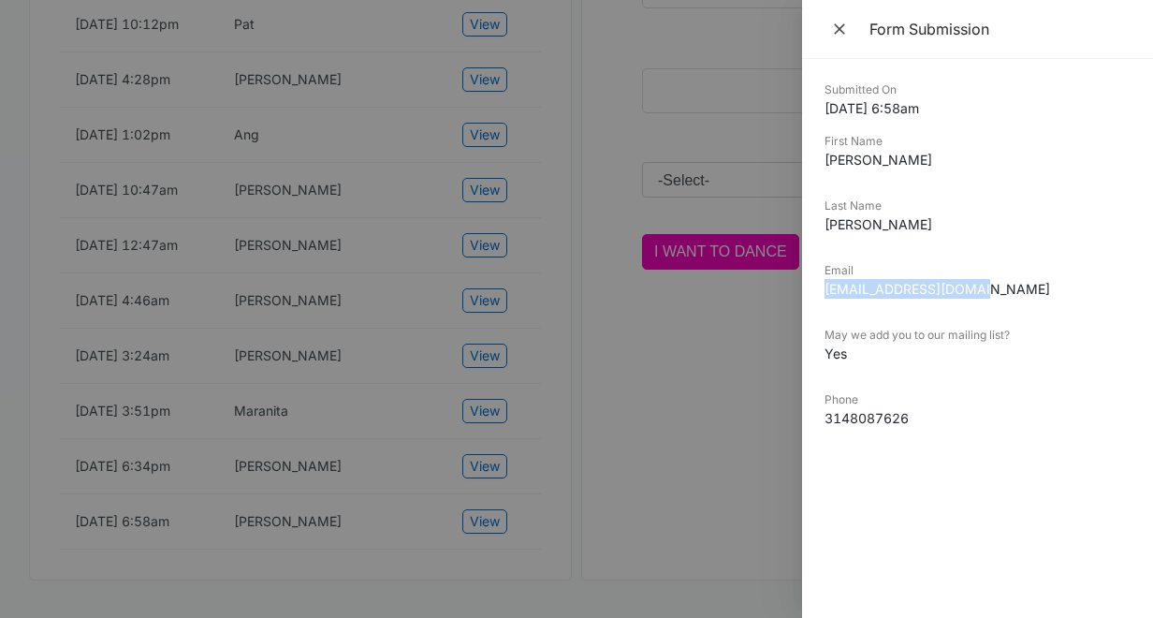
drag, startPoint x: 977, startPoint y: 291, endPoint x: 826, endPoint y: 291, distance: 151.7
click at [826, 291] on dd "[EMAIL_ADDRESS][DOMAIN_NAME]" at bounding box center [978, 289] width 306 height 20
click at [844, 31] on icon "Close" at bounding box center [839, 29] width 19 height 19
